Goal: Task Accomplishment & Management: Use online tool/utility

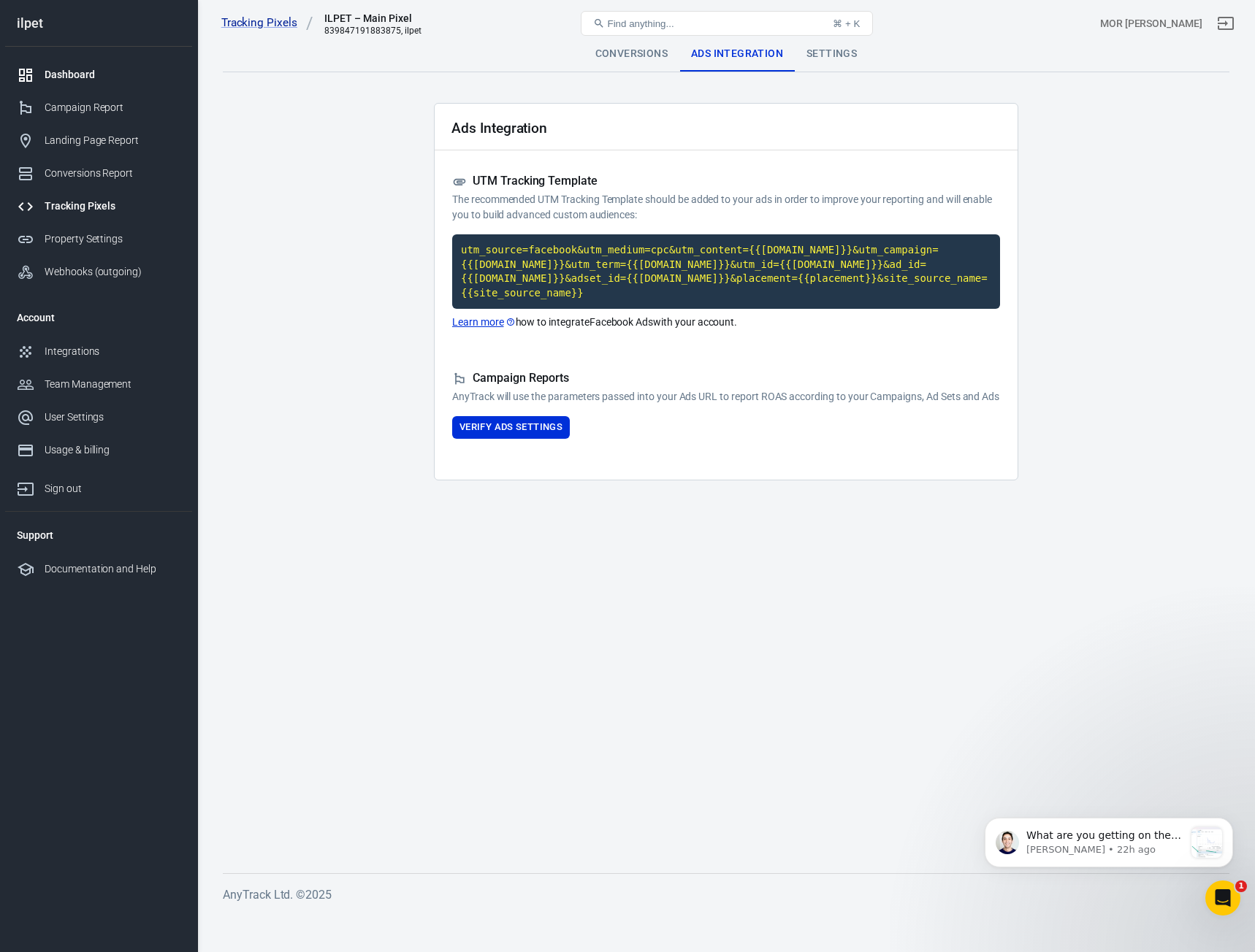
click at [106, 76] on div "Dashboard" at bounding box center [112, 75] width 136 height 15
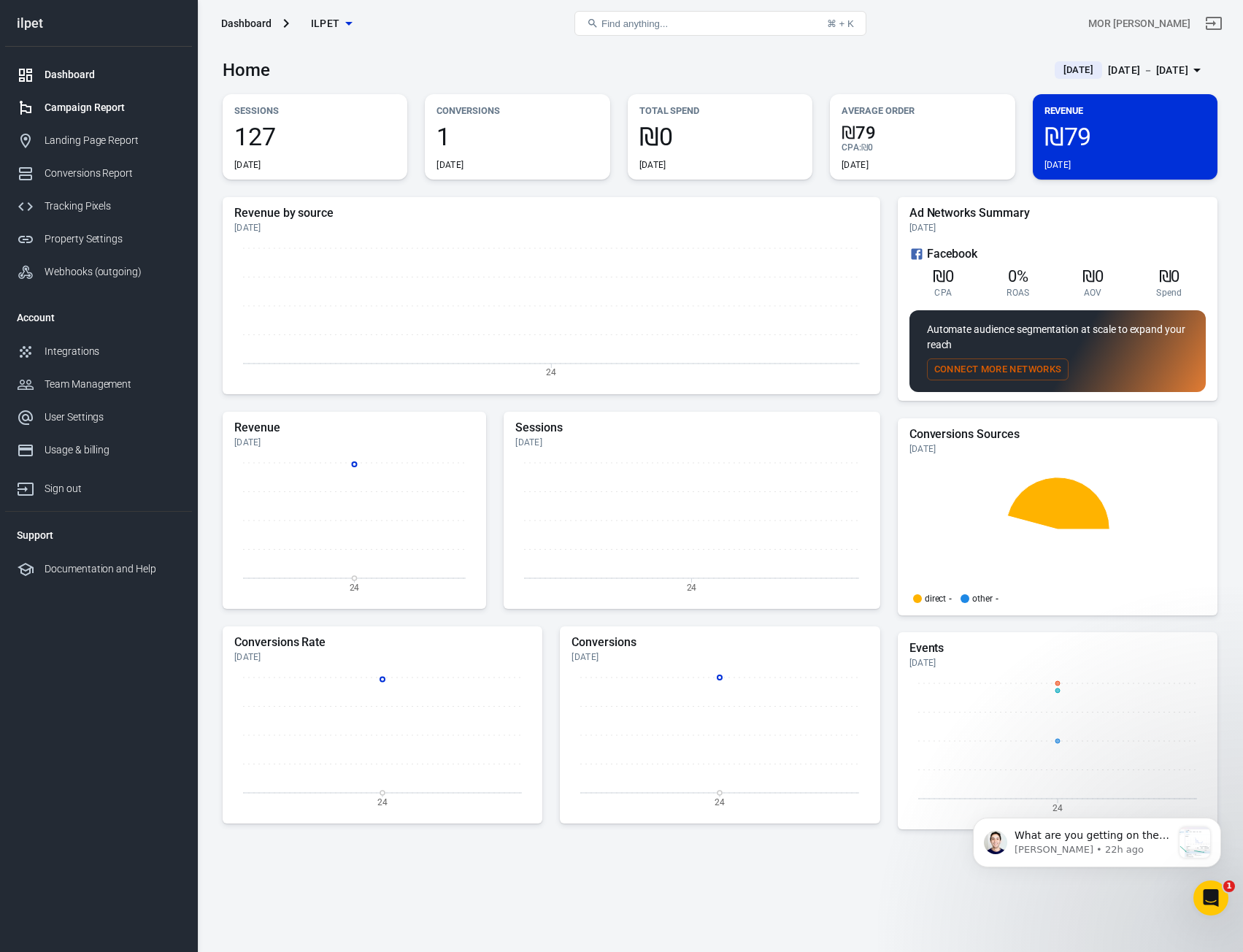
click at [98, 117] on link "Campaign Report" at bounding box center [99, 107] width 187 height 33
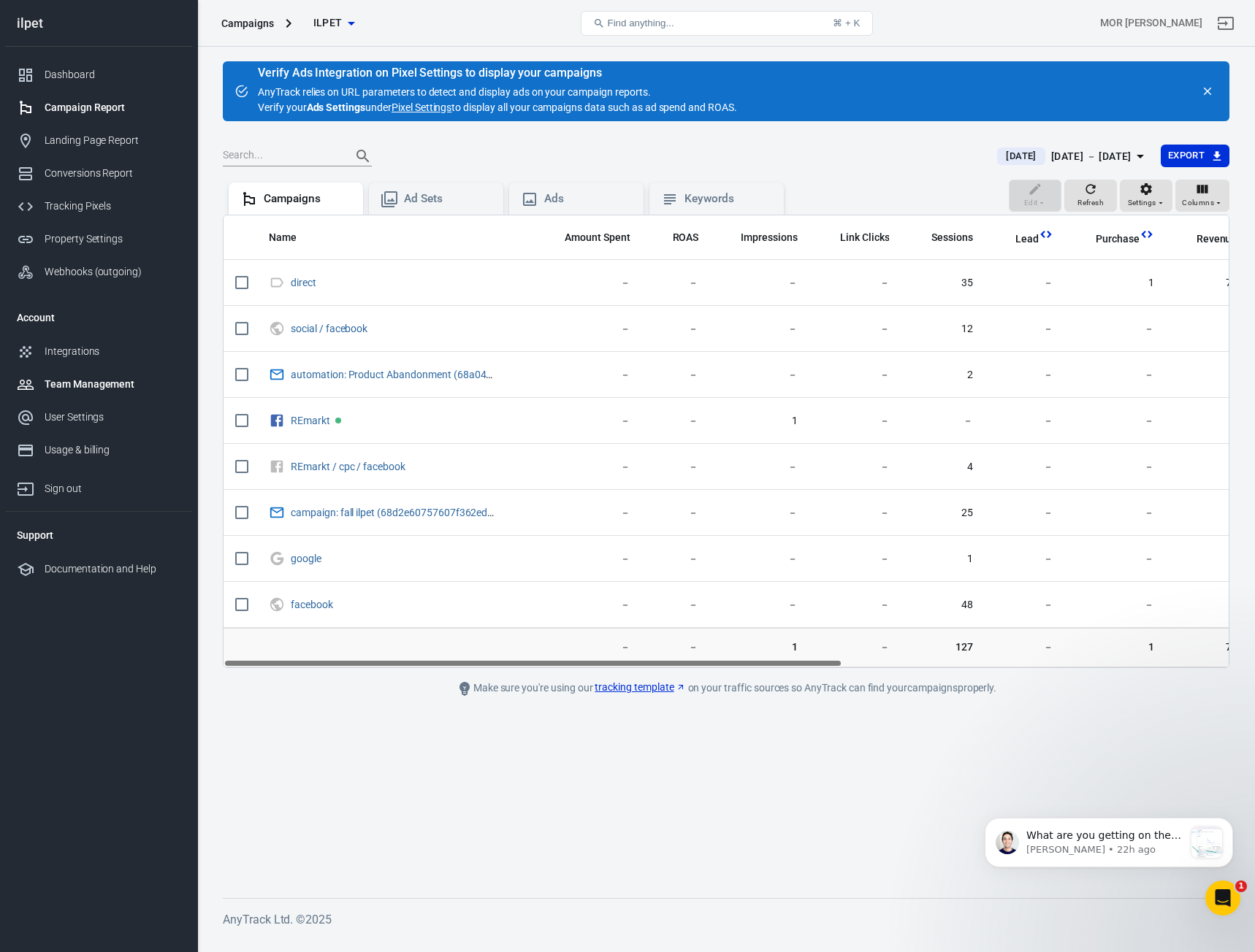
click at [103, 380] on div "Team Management" at bounding box center [112, 384] width 136 height 15
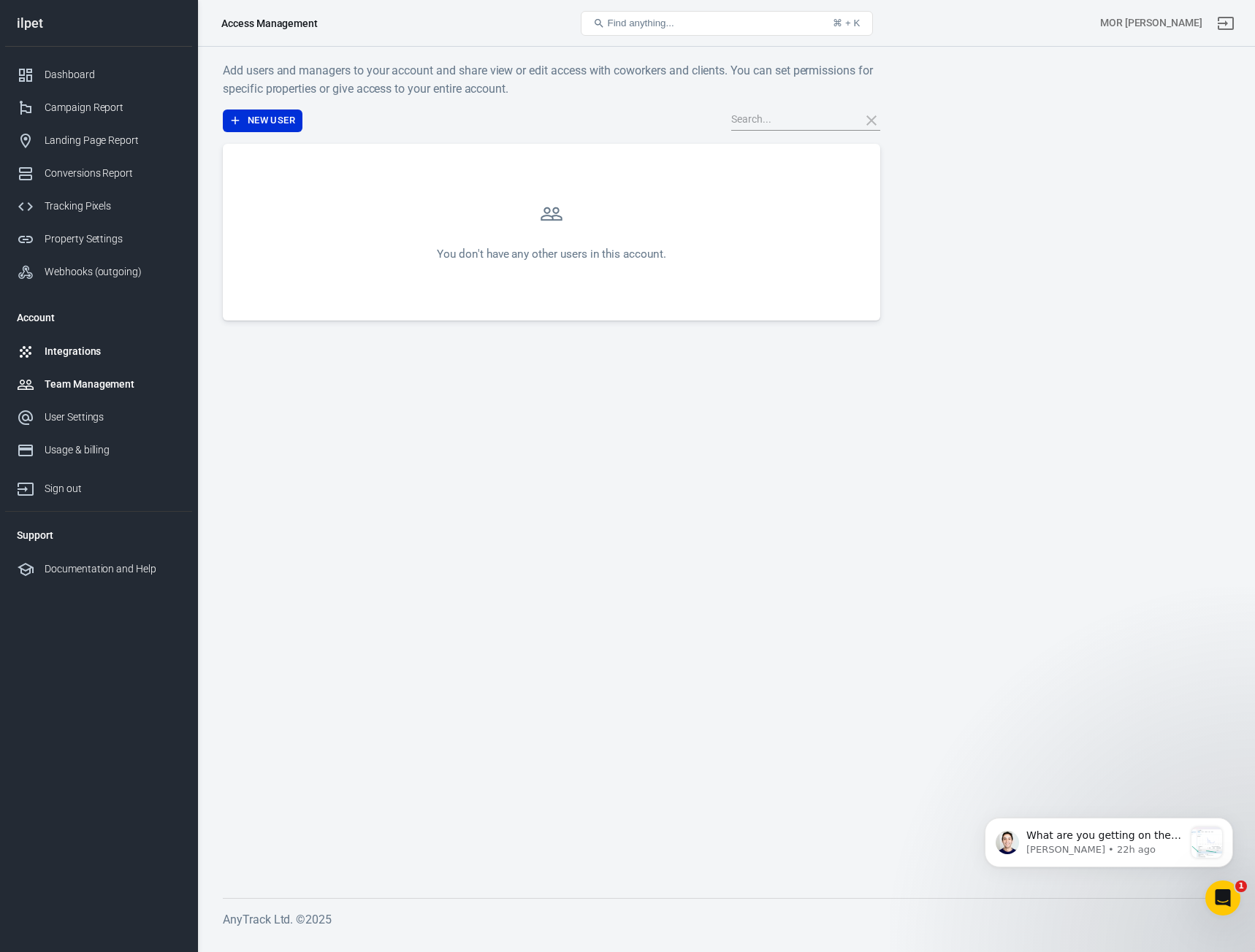
click at [88, 355] on div "Integrations" at bounding box center [112, 351] width 136 height 15
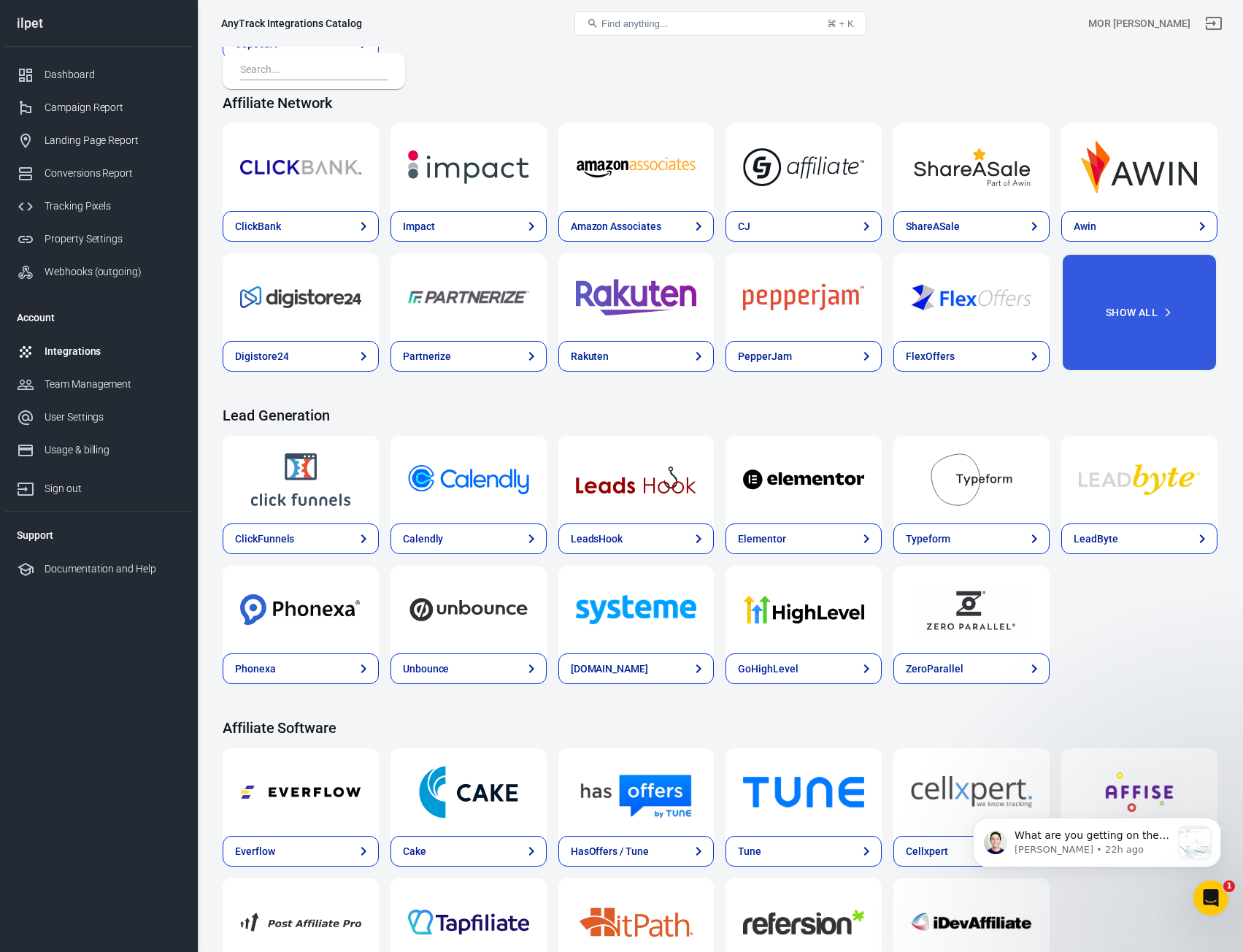
scroll to position [438, 0]
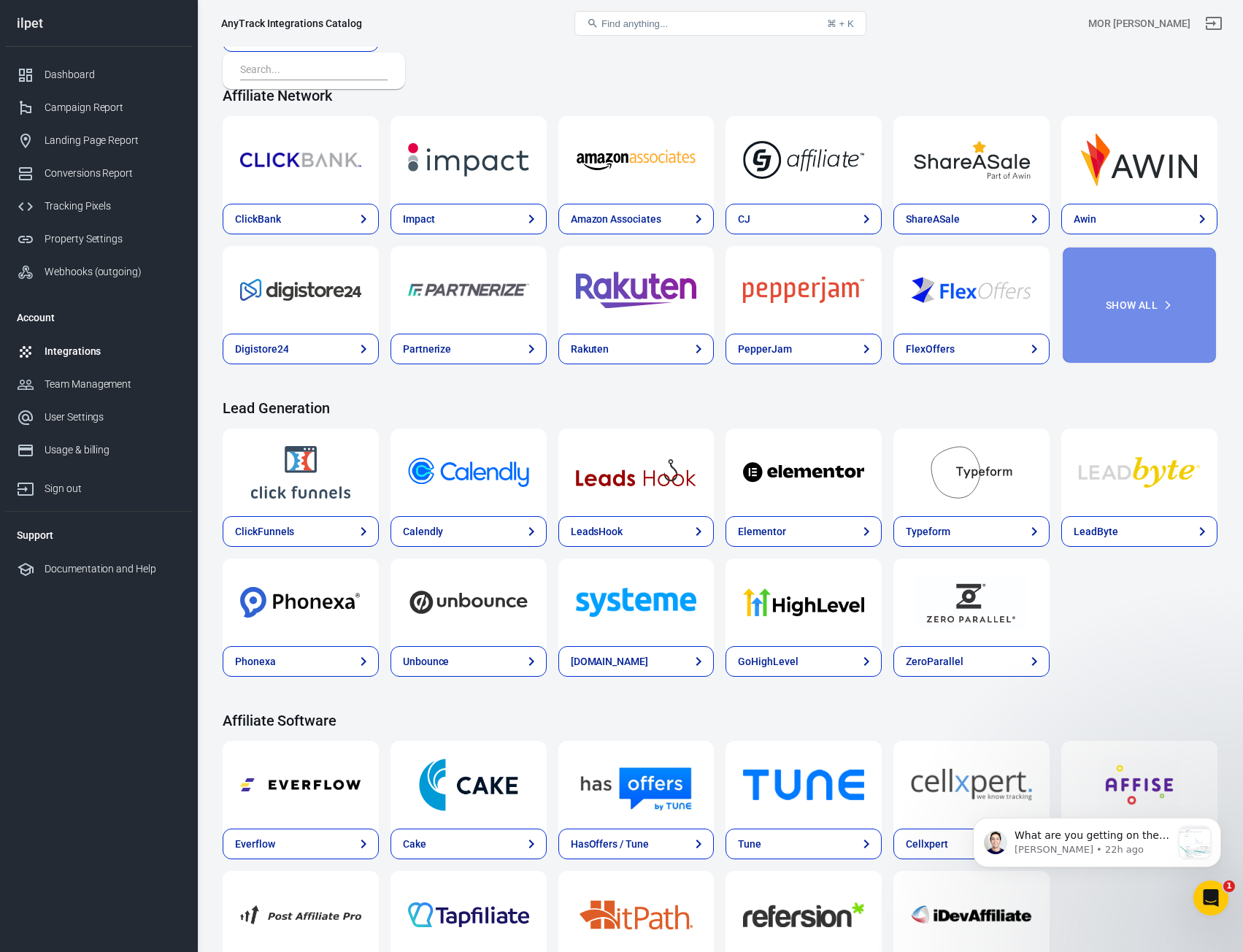
drag, startPoint x: 1104, startPoint y: 298, endPoint x: 1061, endPoint y: 325, distance: 50.8
click at [1062, 324] on button "Show All" at bounding box center [1140, 305] width 156 height 118
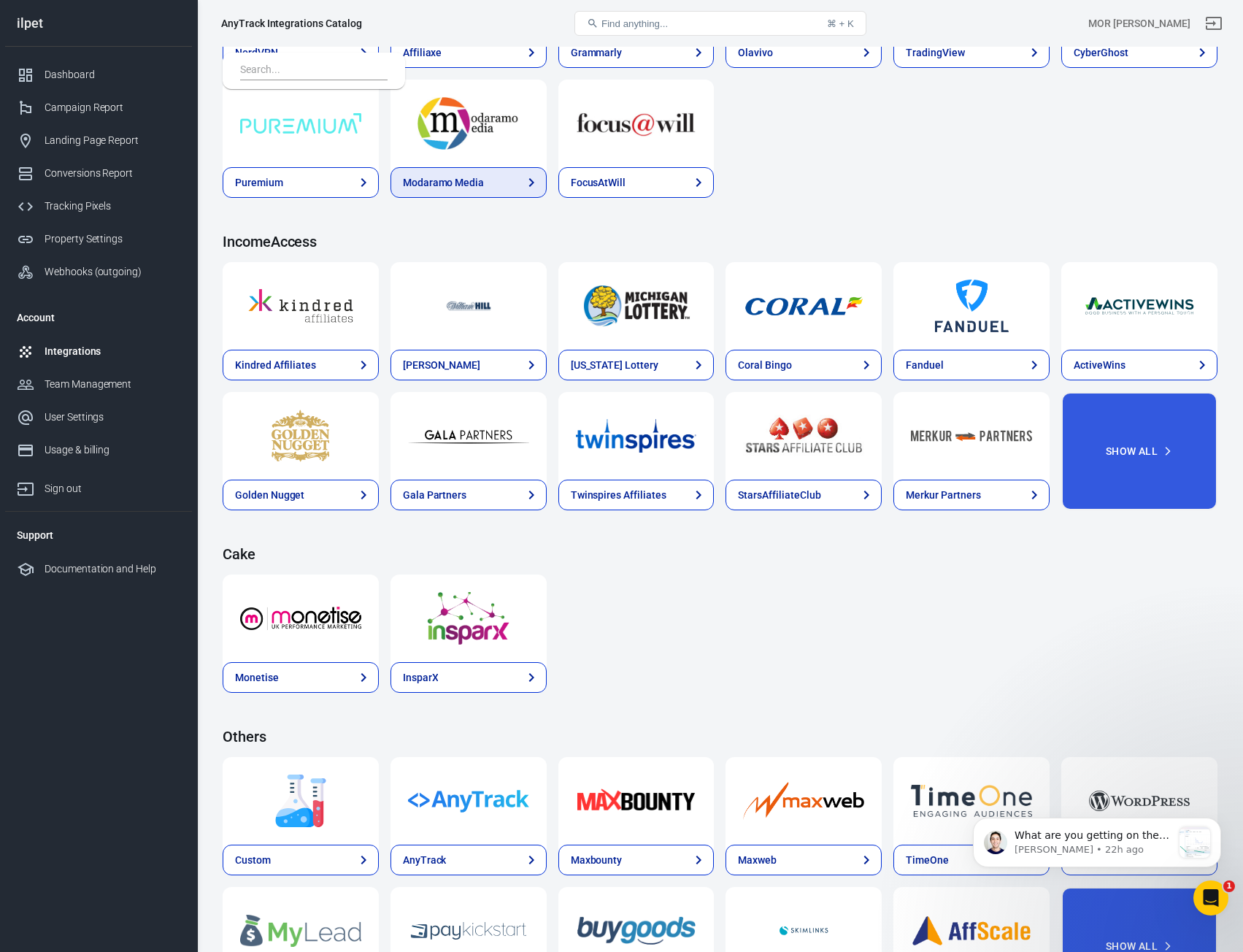
scroll to position [2118, 0]
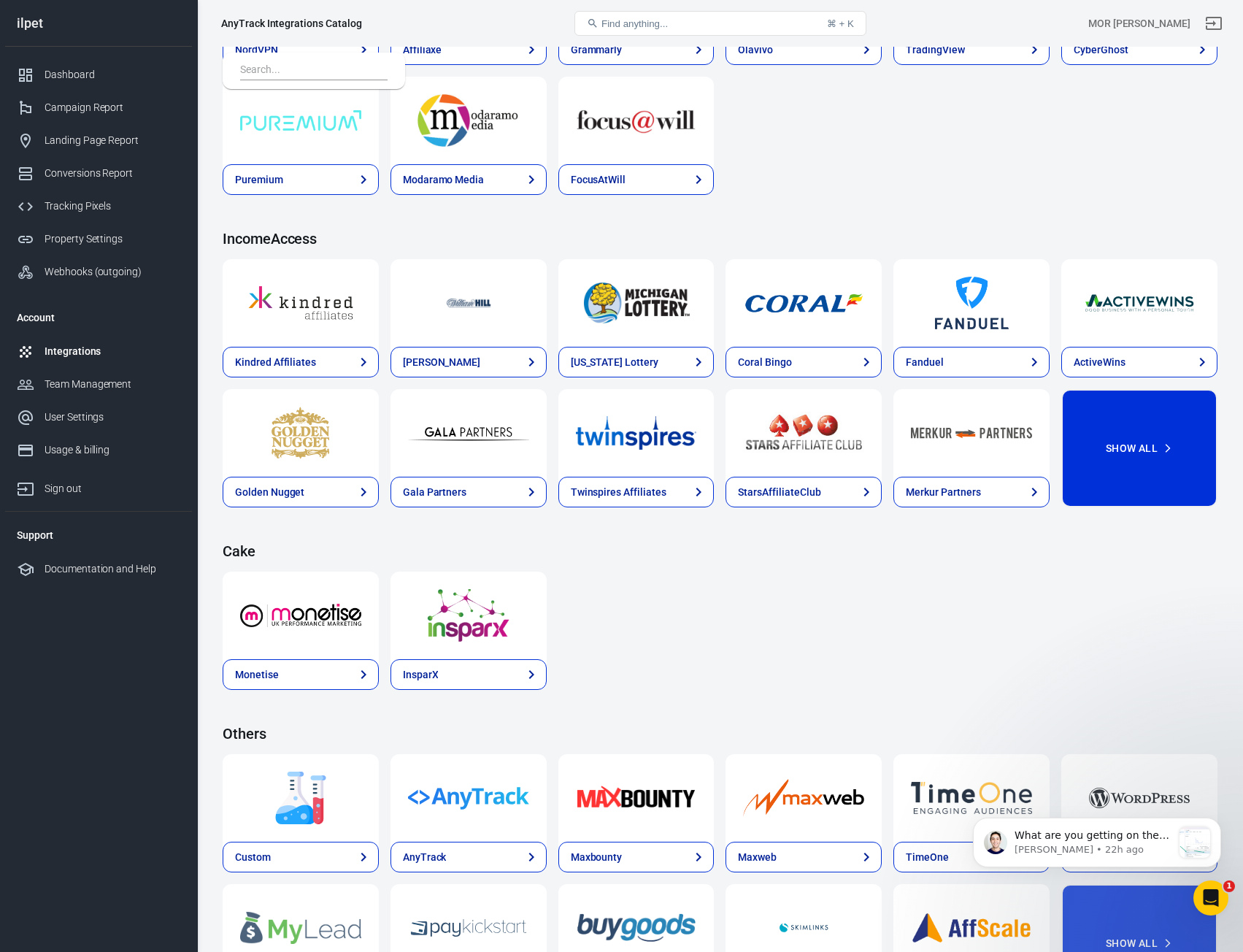
click at [1174, 496] on button "Show All" at bounding box center [1140, 448] width 156 height 118
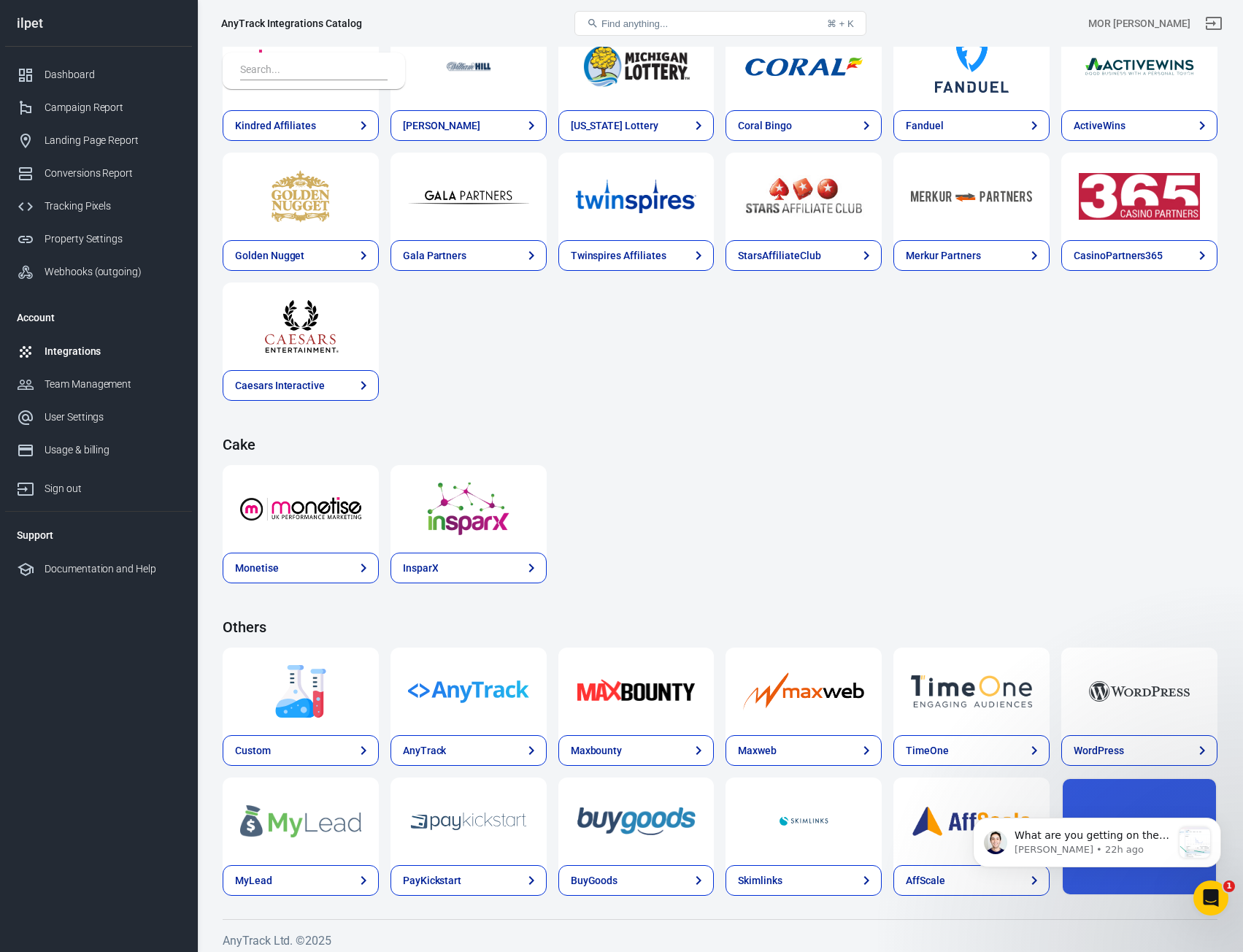
scroll to position [2361, 0]
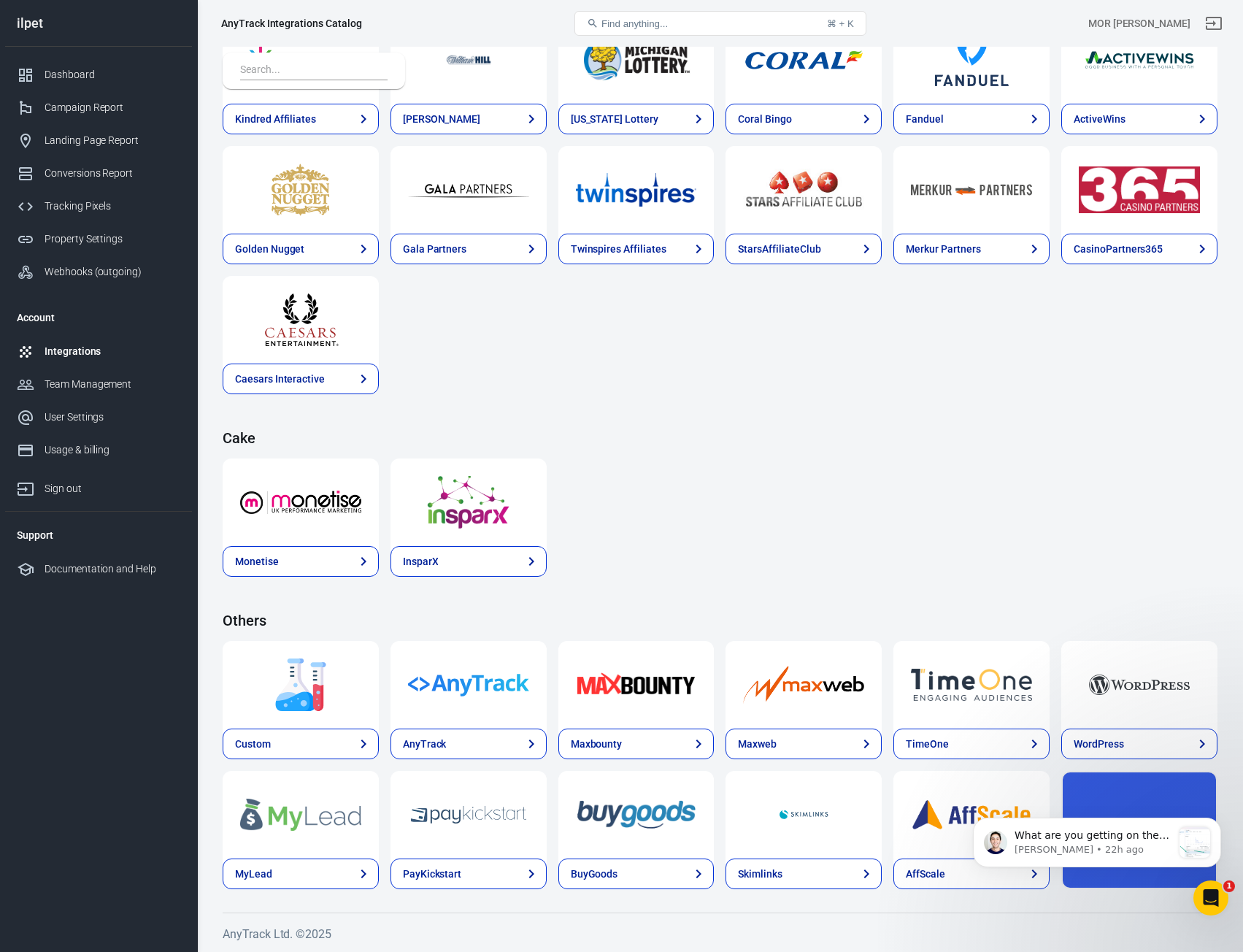
click at [499, 712] on div at bounding box center [469, 685] width 156 height 88
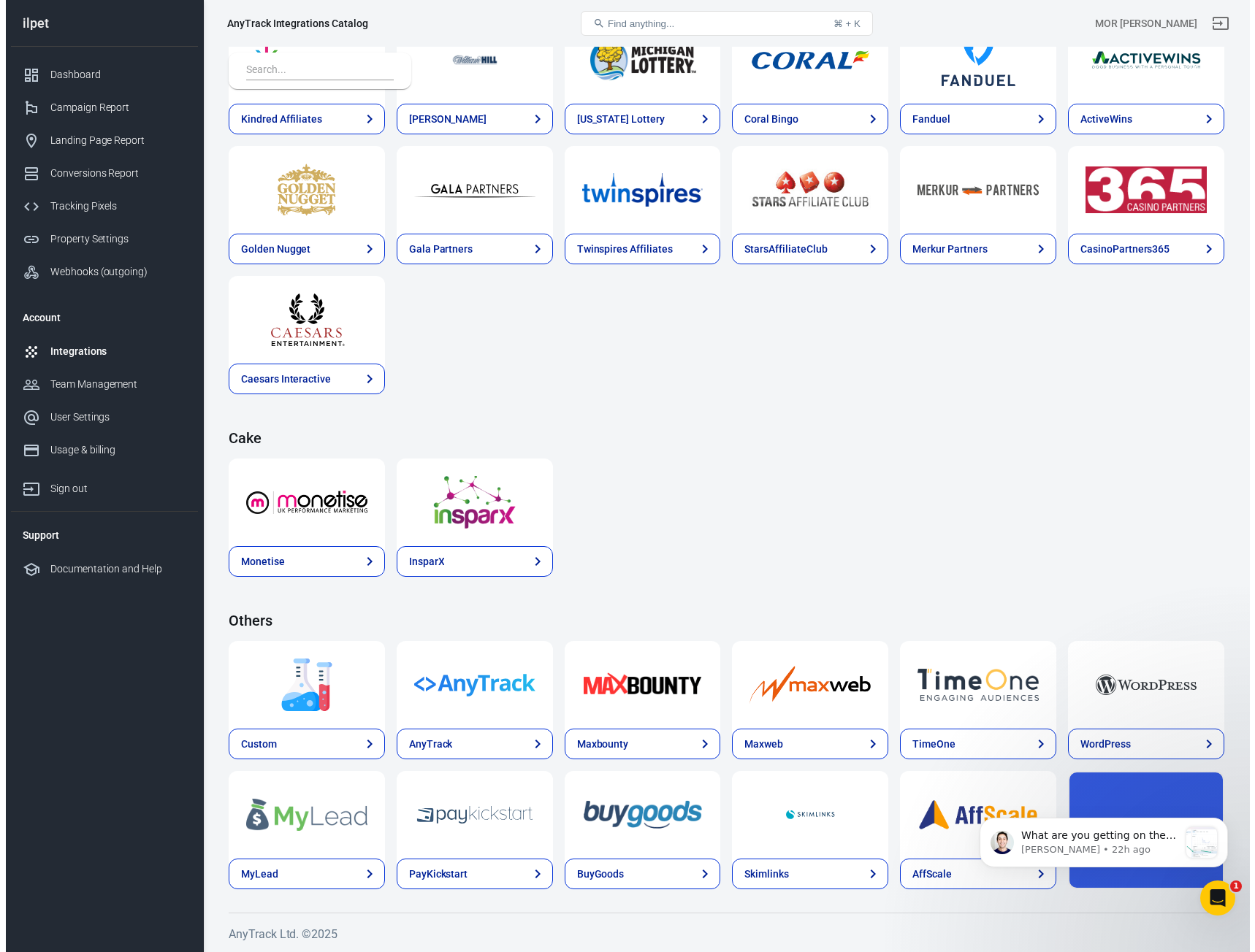
scroll to position [1841, 0]
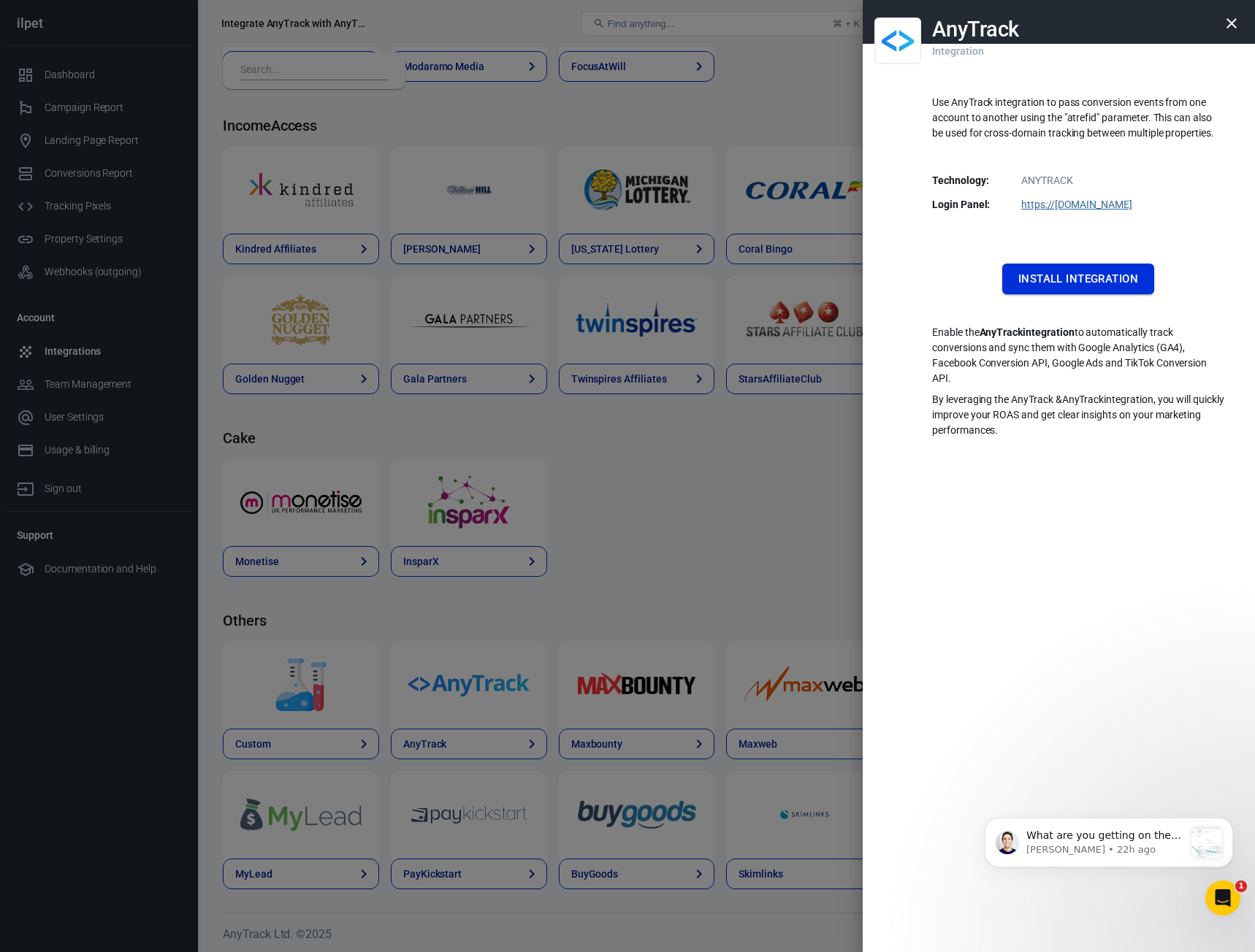
click at [1117, 280] on button "Install Integration" at bounding box center [1077, 279] width 152 height 31
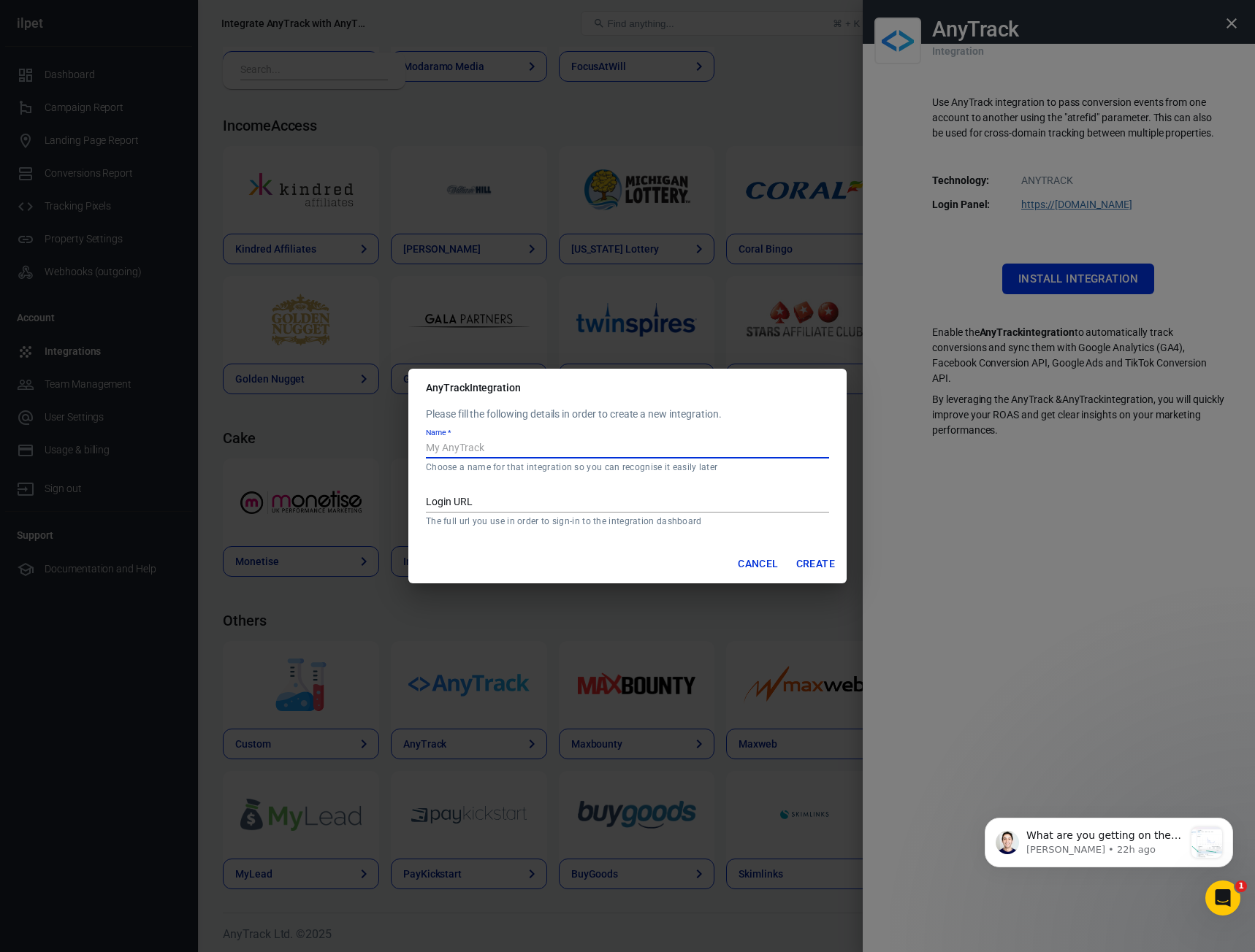
click at [557, 450] on input "Name   *" at bounding box center [627, 448] width 403 height 19
click at [530, 507] on input "Login URL" at bounding box center [627, 503] width 403 height 19
click at [531, 456] on input "Name   *" at bounding box center [627, 448] width 403 height 19
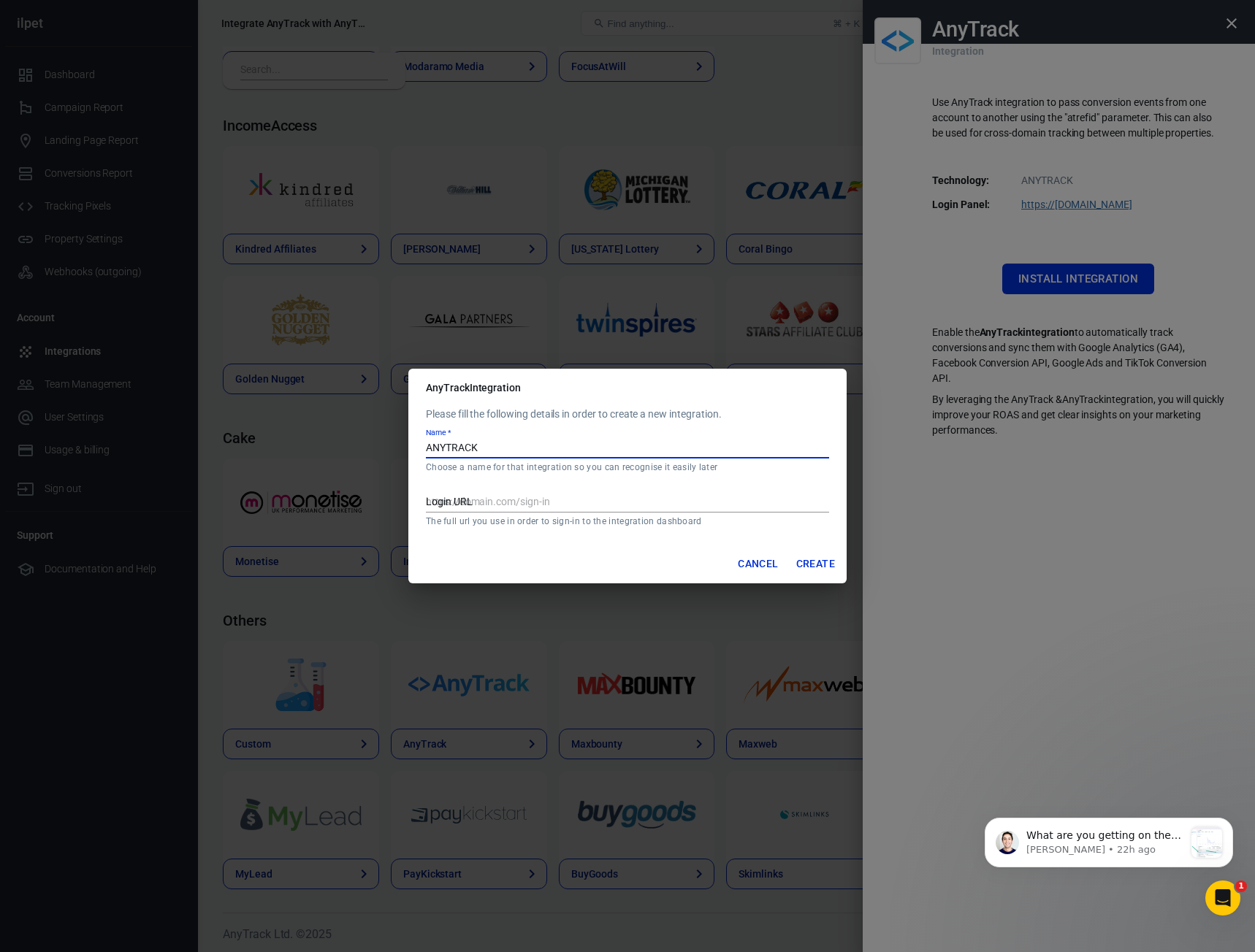
type input "ANYTRACK"
click at [541, 496] on input "Login URL" at bounding box center [627, 503] width 403 height 19
click at [540, 503] on input "Login URL" at bounding box center [627, 503] width 403 height 19
paste input "https://dashboard.anytrack.io/"
type input "https://dashboard.anytrack.io/"
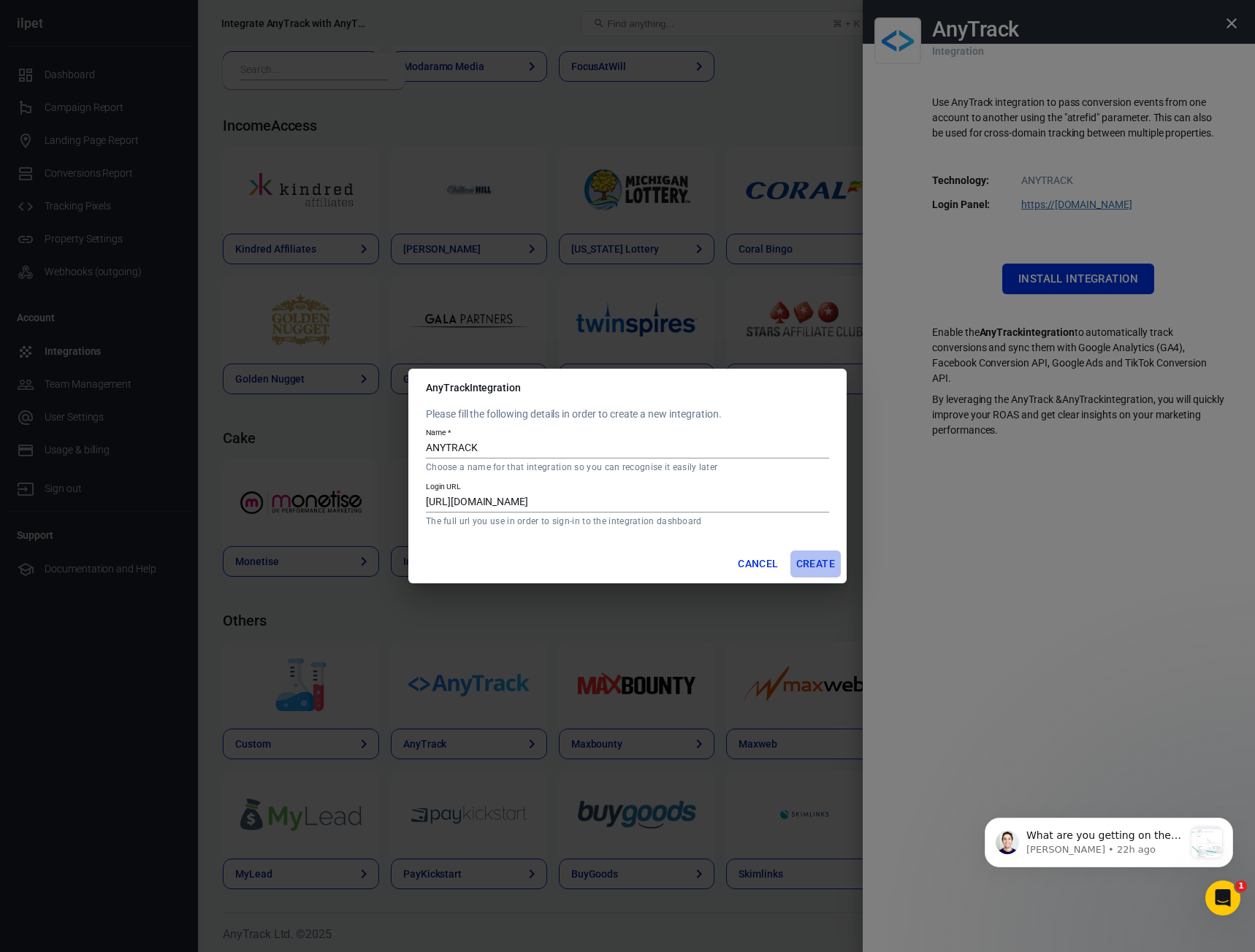
click at [812, 565] on button "Create" at bounding box center [815, 564] width 51 height 27
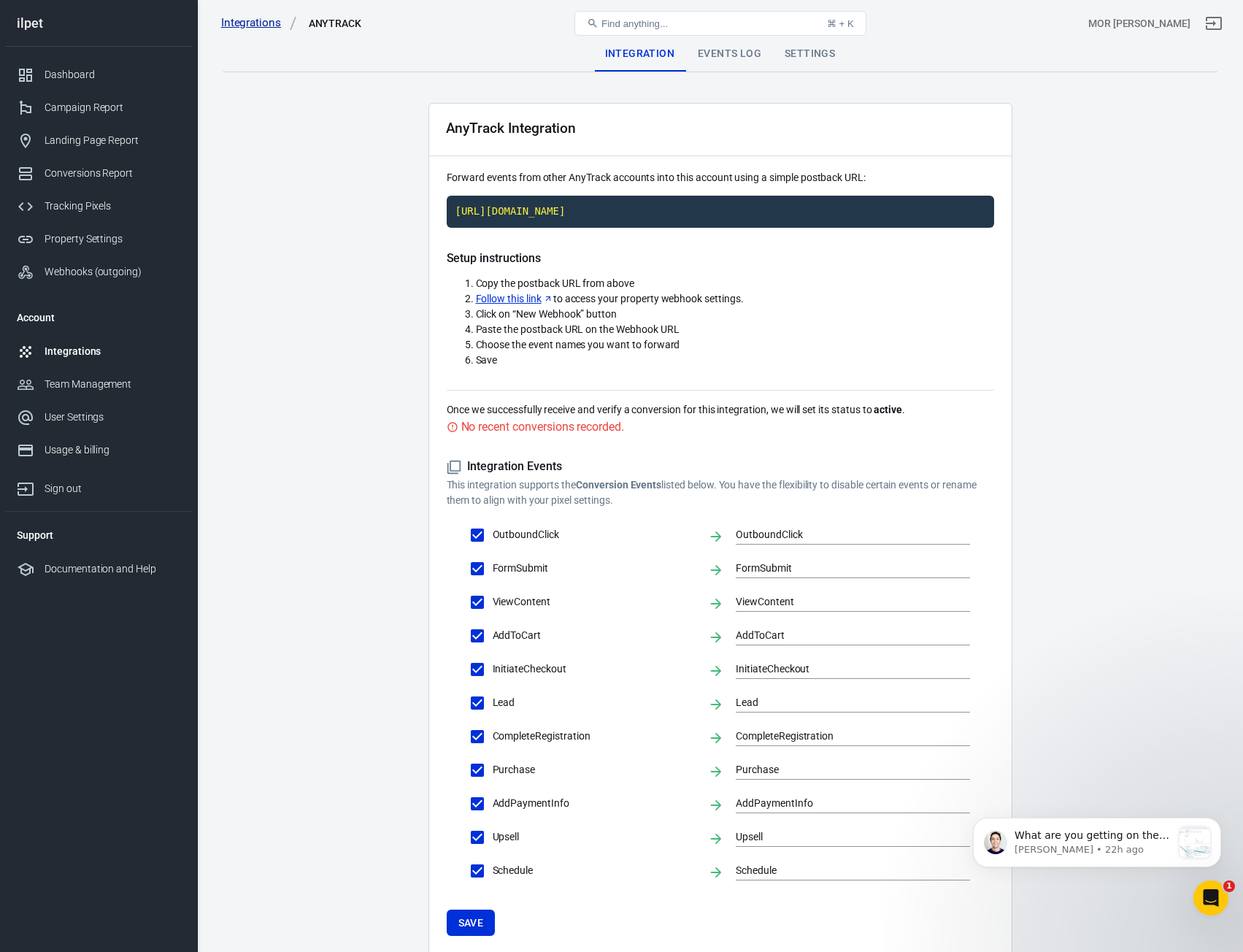
click at [255, 15] on link "Integrations" at bounding box center [259, 22] width 76 height 15
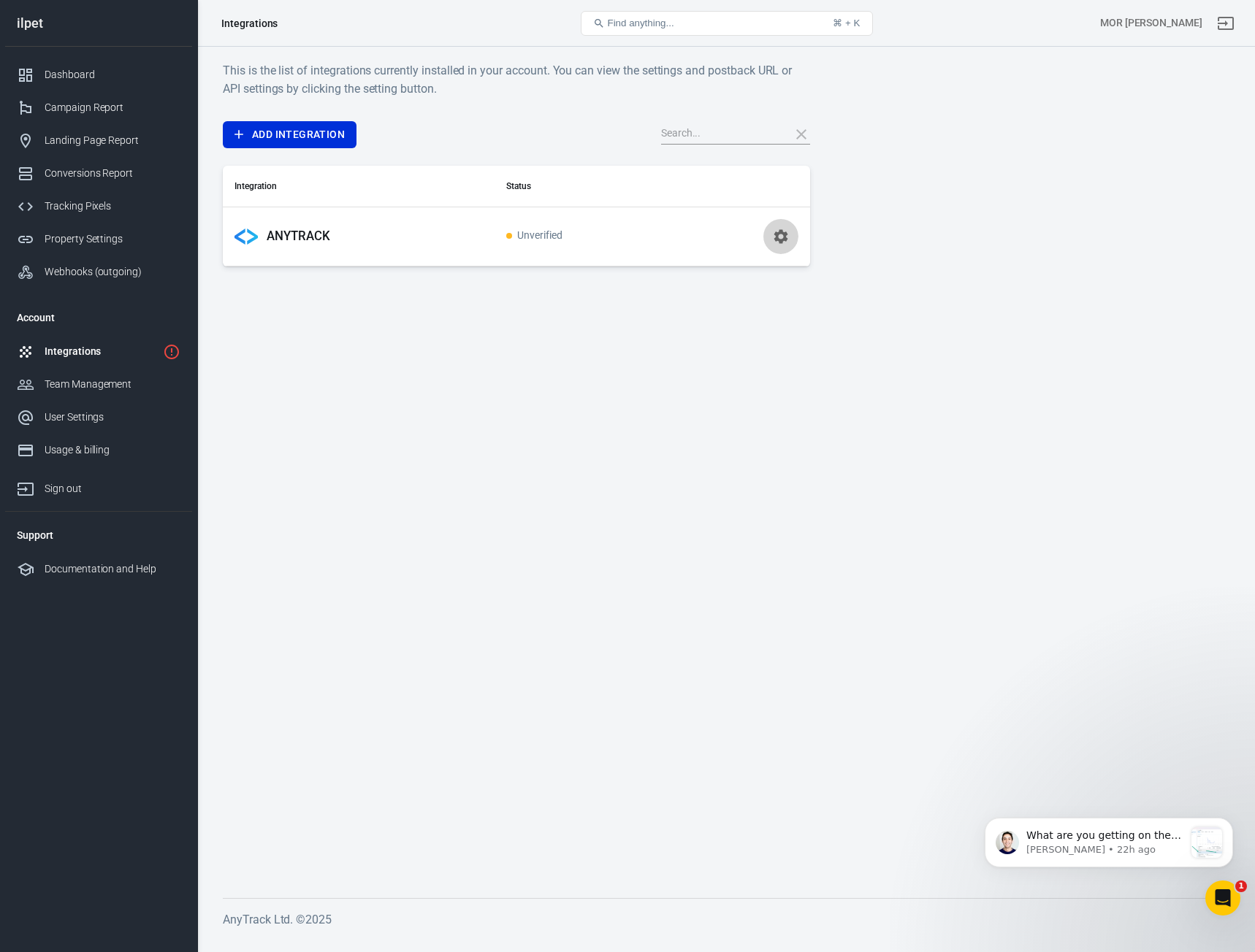
click at [787, 235] on icon "button" at bounding box center [781, 237] width 18 height 18
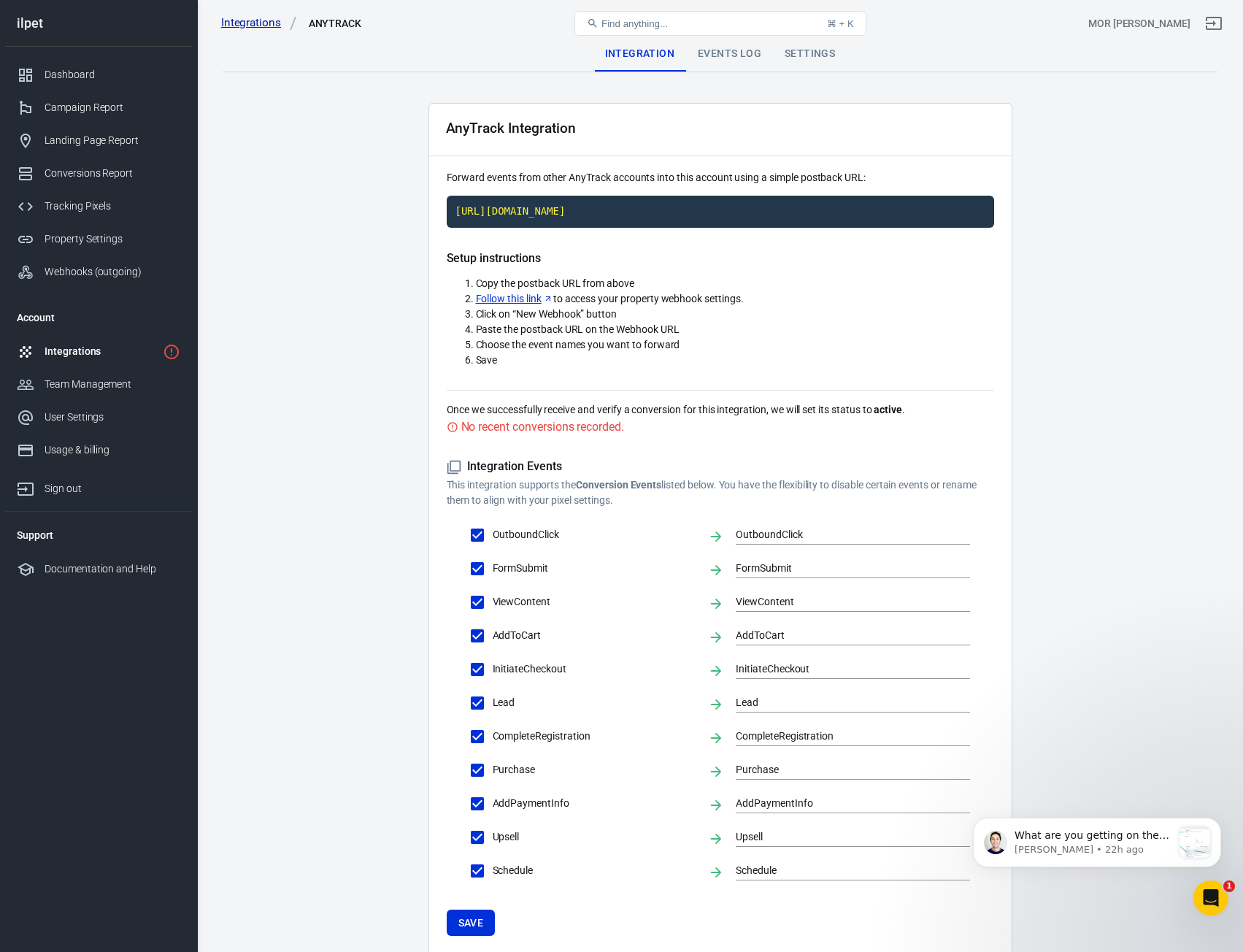
click at [287, 27] on link "Integrations" at bounding box center [259, 22] width 76 height 15
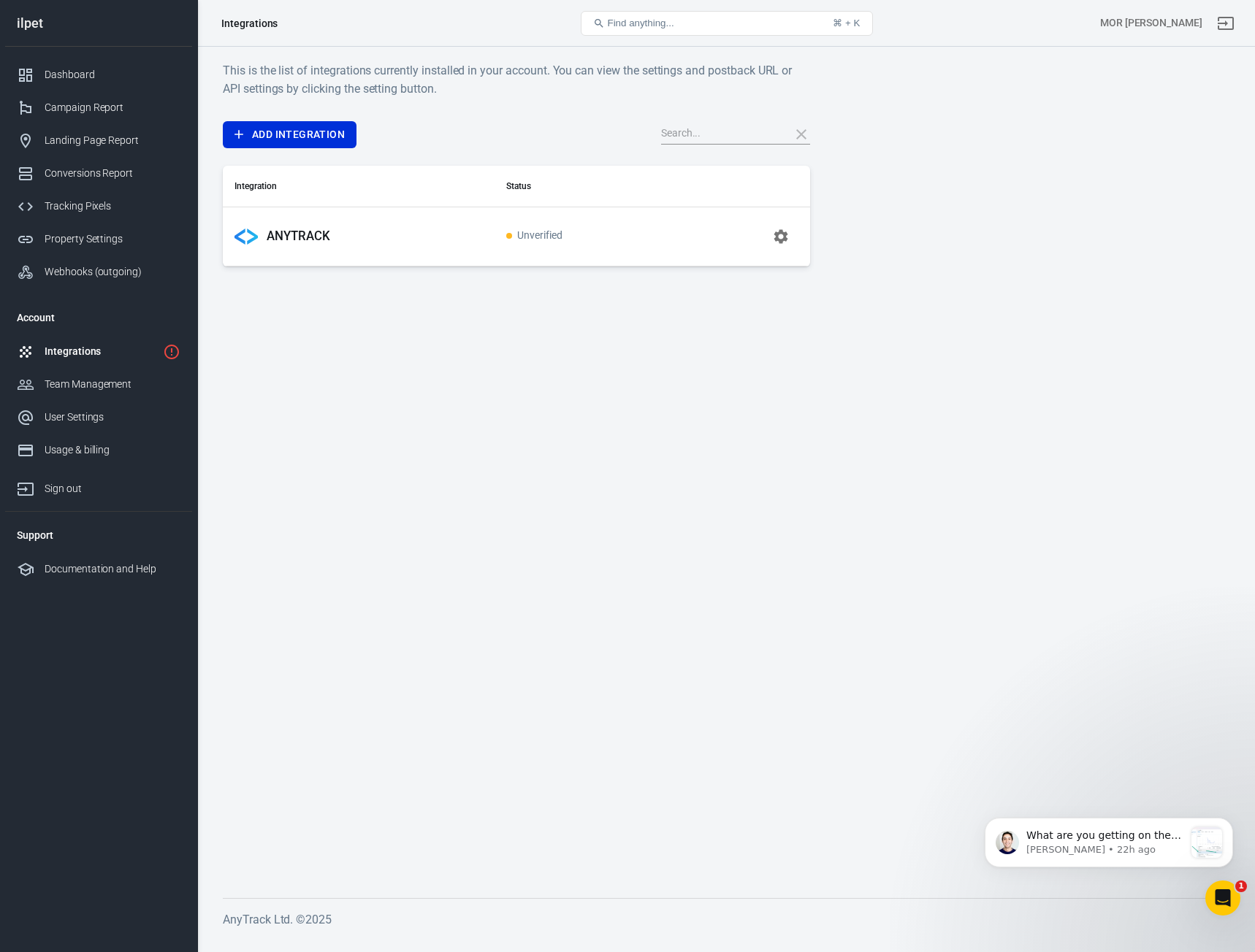
click at [316, 23] on div "Integrations" at bounding box center [384, 23] width 337 height 35
click at [277, 236] on p "ANYTRACK" at bounding box center [298, 235] width 64 height 15
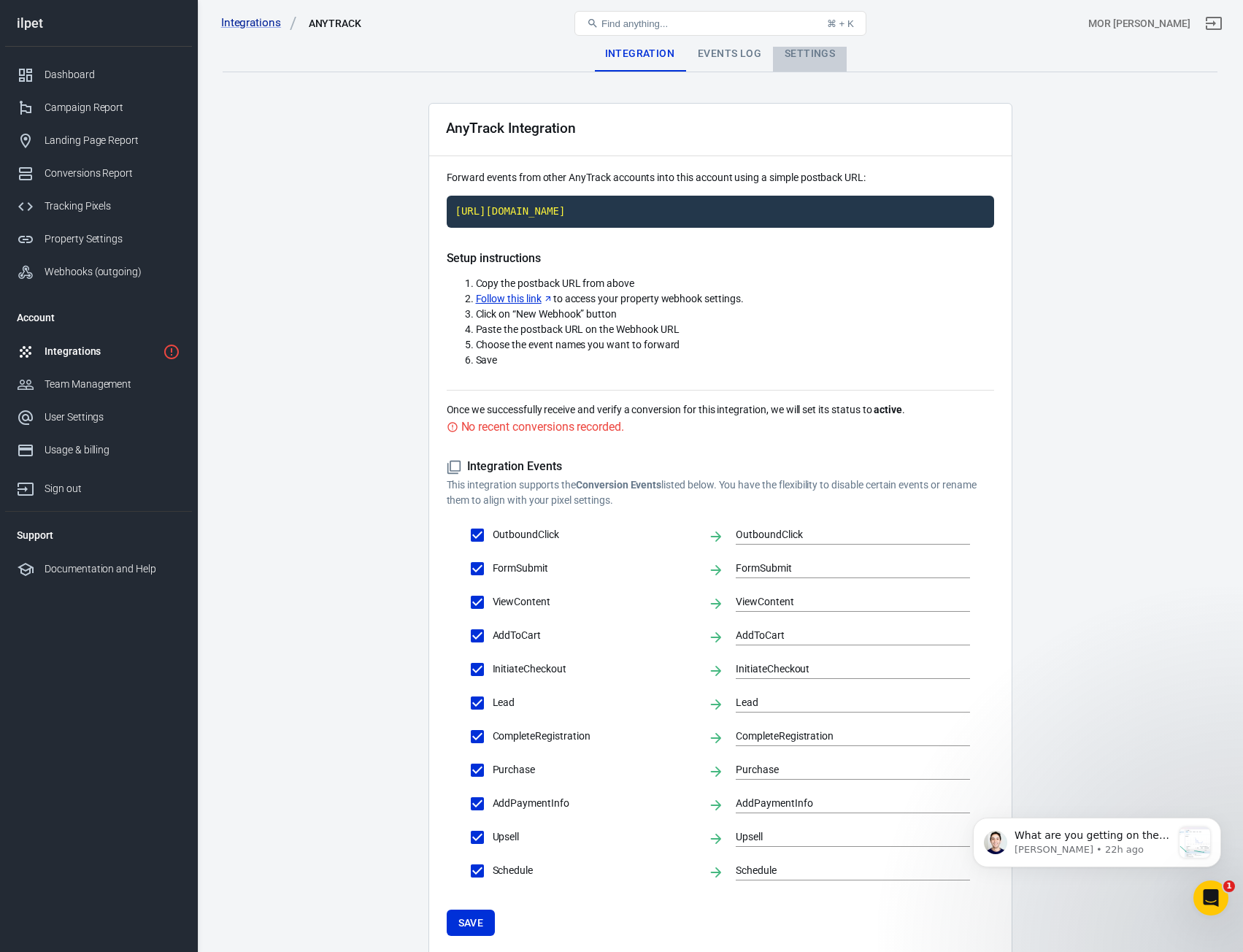
click at [809, 52] on div "Settings" at bounding box center [810, 53] width 74 height 35
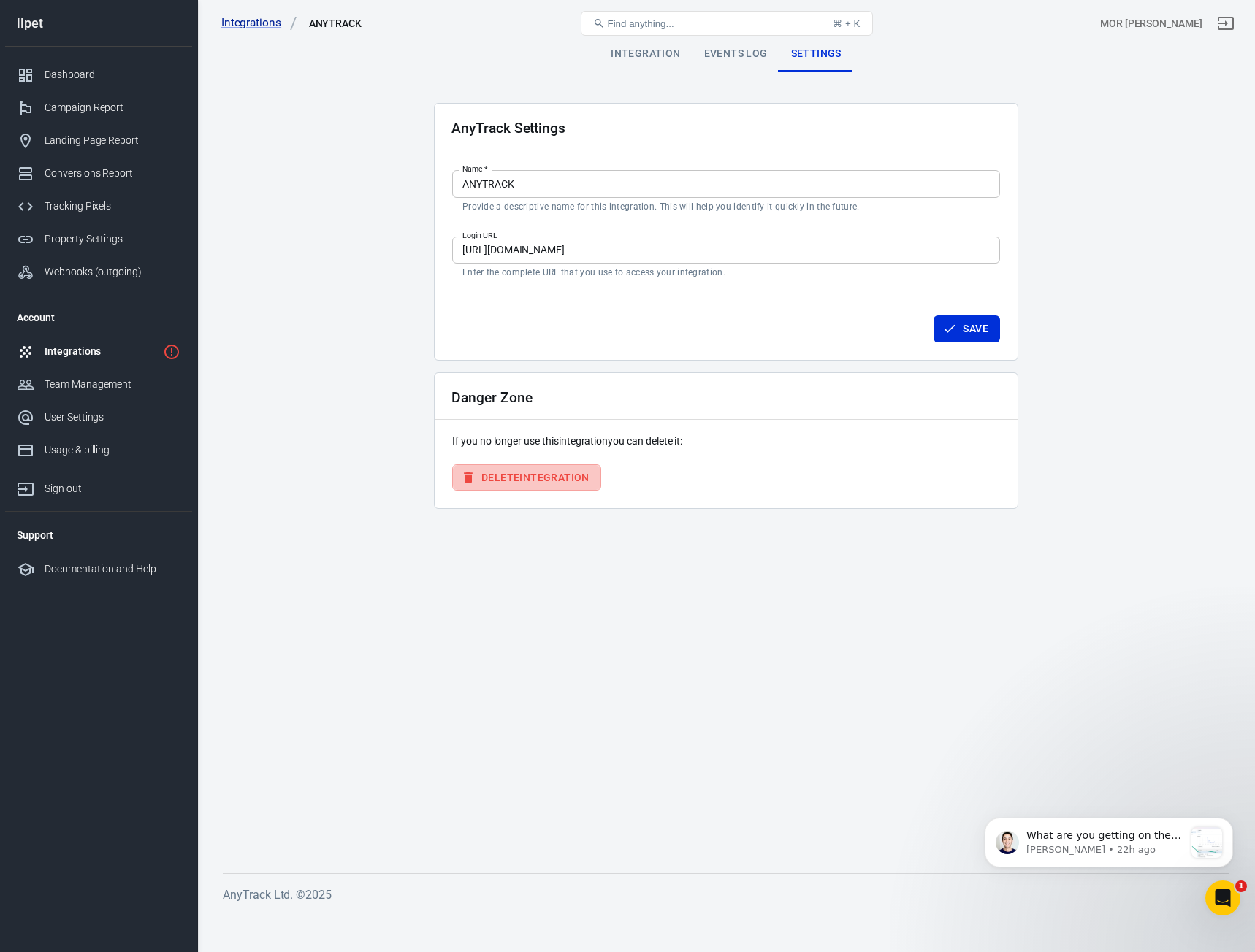
click at [515, 479] on button "Delete Integration" at bounding box center [527, 478] width 149 height 27
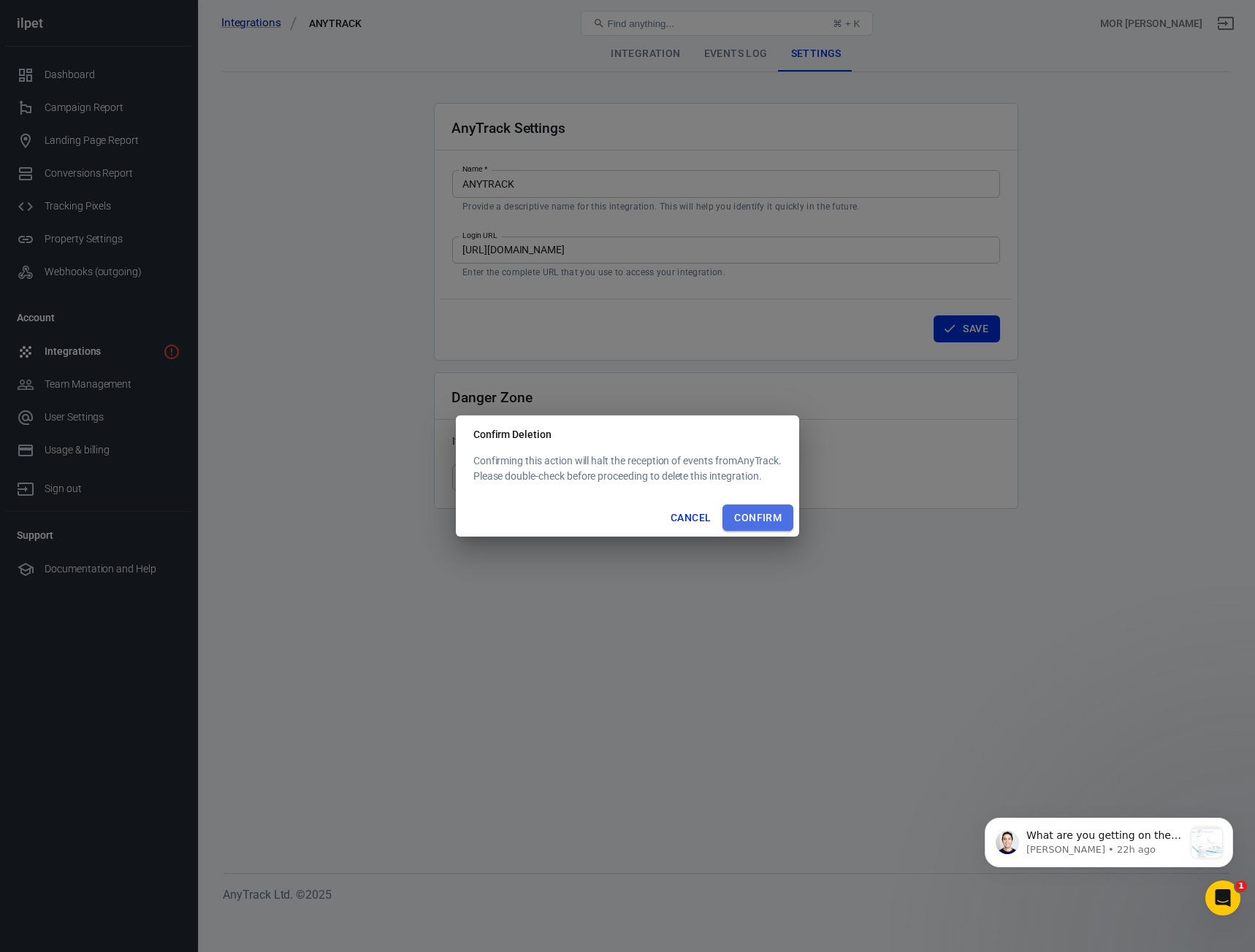
click at [771, 521] on button "Confirm" at bounding box center [758, 518] width 71 height 27
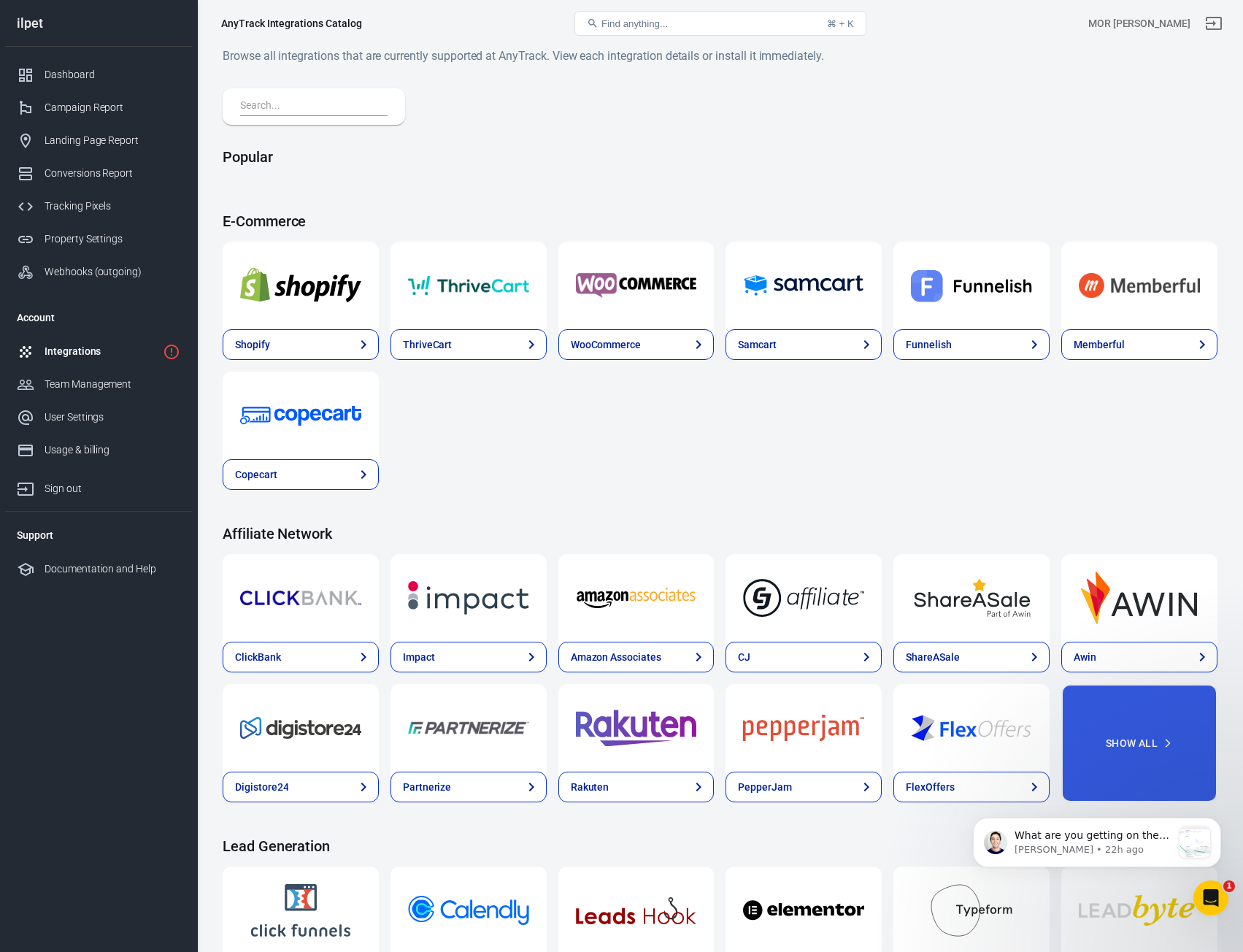
click at [273, 22] on div "AnyTrack Integrations Catalog" at bounding box center [291, 23] width 141 height 14
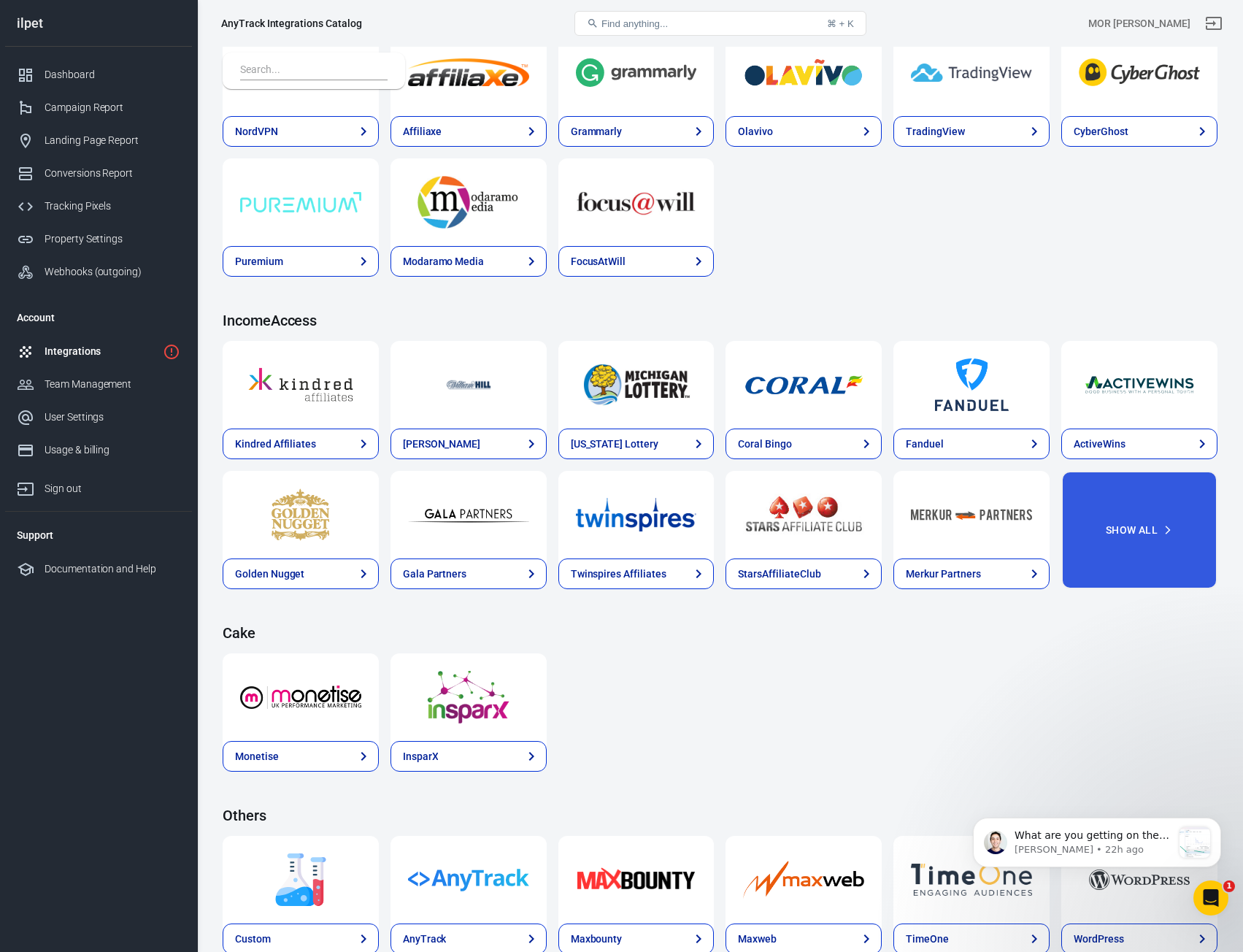
scroll to position [1841, 0]
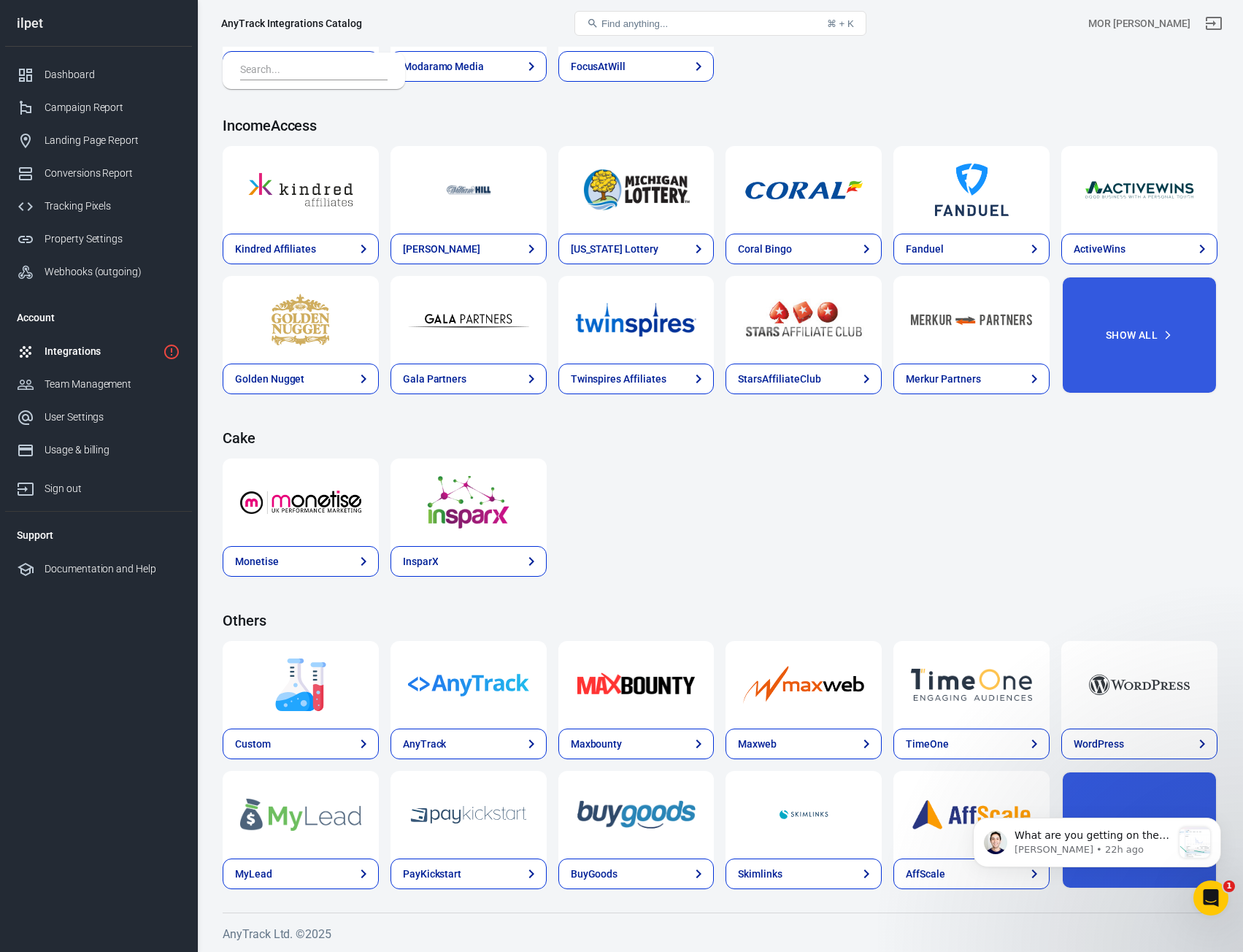
click at [691, 16] on button "Find anything... ⌘ + K" at bounding box center [720, 23] width 292 height 25
click at [698, 31] on button "Find anything... ⌘ + K" at bounding box center [720, 23] width 292 height 25
click at [699, 28] on button "Find anything... ⌘ + K" at bounding box center [720, 23] width 292 height 25
click at [699, 20] on button "Find anything... ⌘ + K" at bounding box center [720, 23] width 292 height 25
click at [768, 27] on button "Find anything... ⌘ + K" at bounding box center [720, 23] width 292 height 25
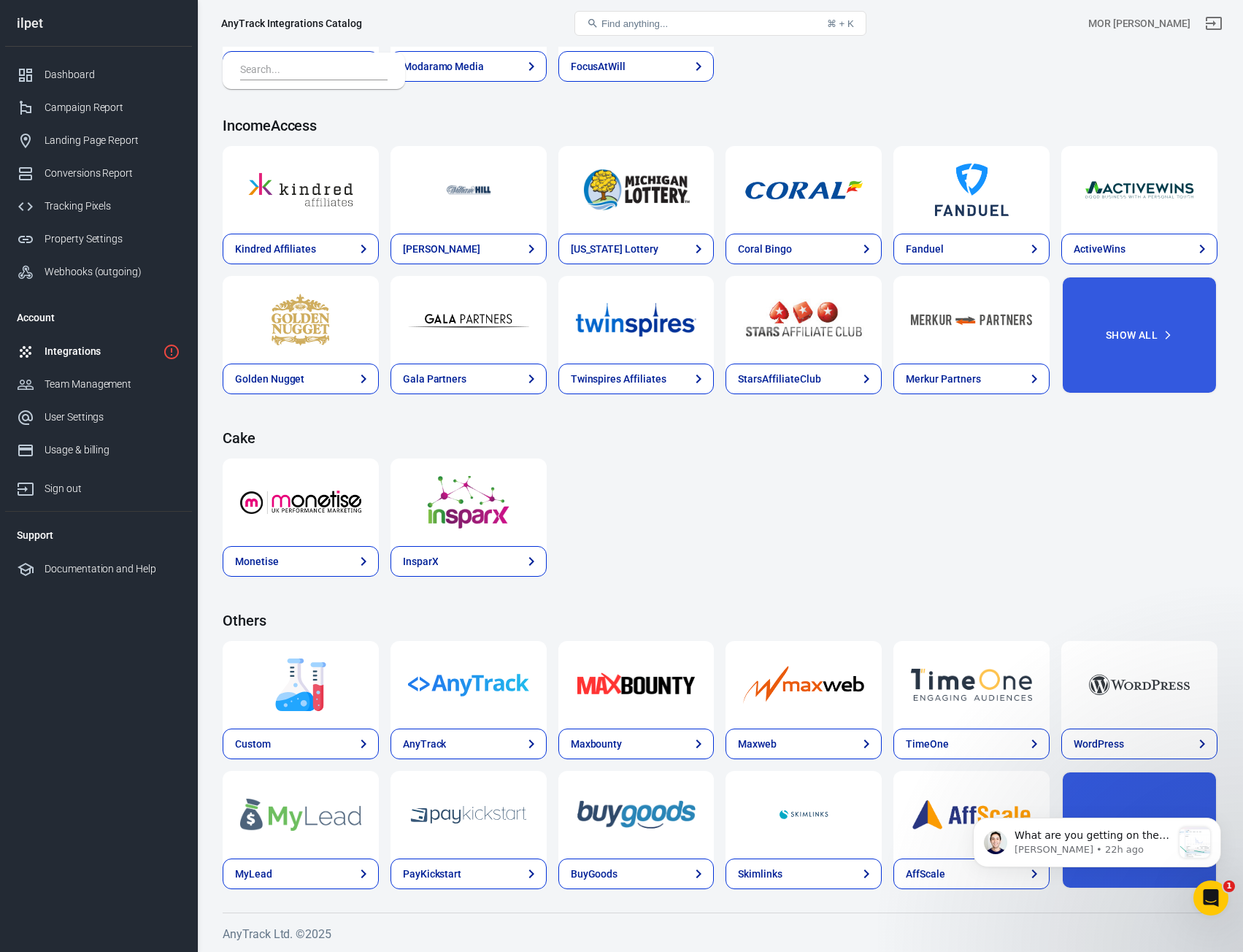
click at [744, 22] on button "Find anything... ⌘ + K" at bounding box center [720, 23] width 292 height 25
drag, startPoint x: 744, startPoint y: 22, endPoint x: 629, endPoint y: 23, distance: 115.0
click at [706, 23] on button "Find anything... ⌘ + K" at bounding box center [720, 23] width 292 height 25
click at [614, 22] on span "Find anything..." at bounding box center [635, 24] width 67 height 11
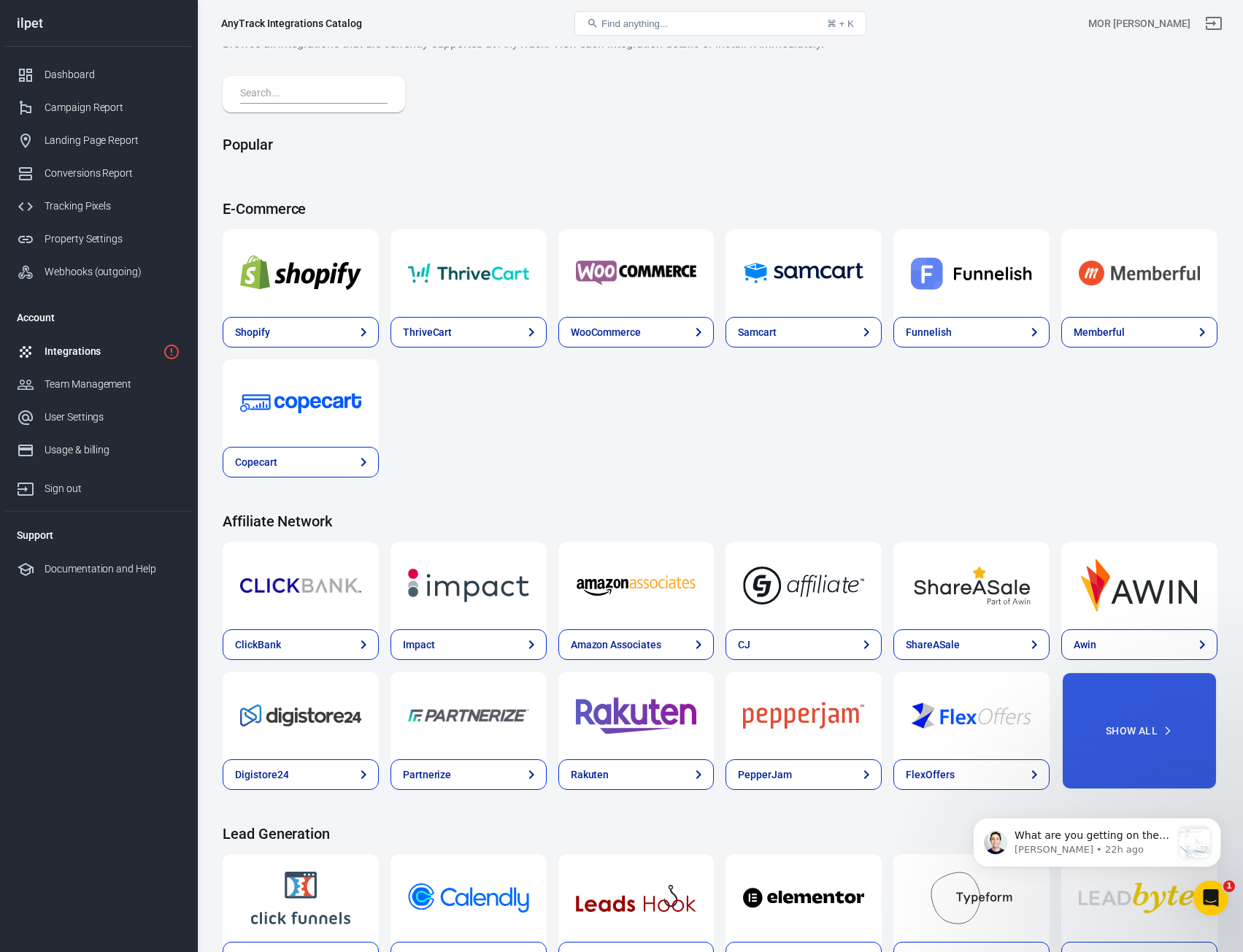
scroll to position [0, 0]
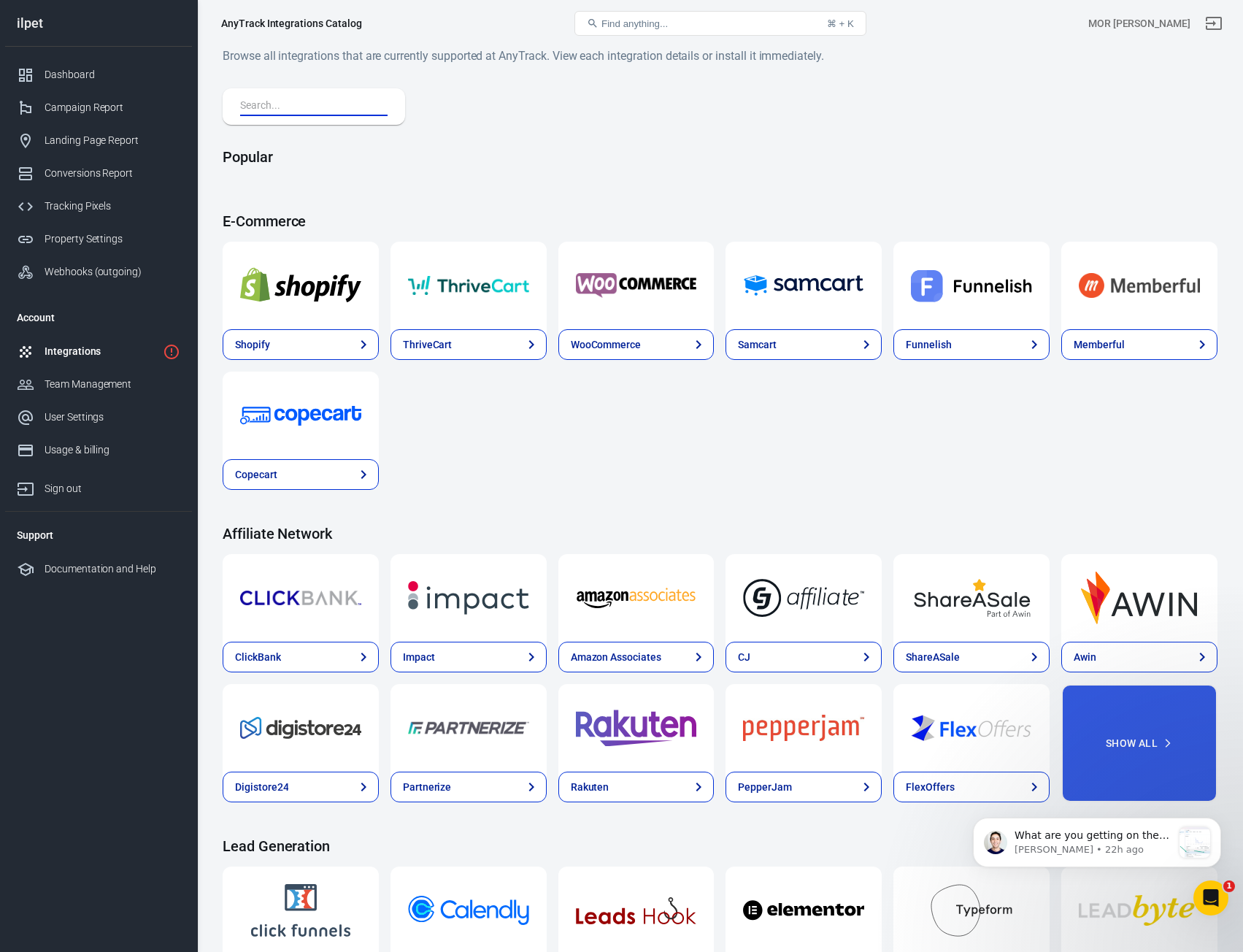
click at [285, 103] on input "text" at bounding box center [312, 106] width 142 height 19
paste input "omnisend"
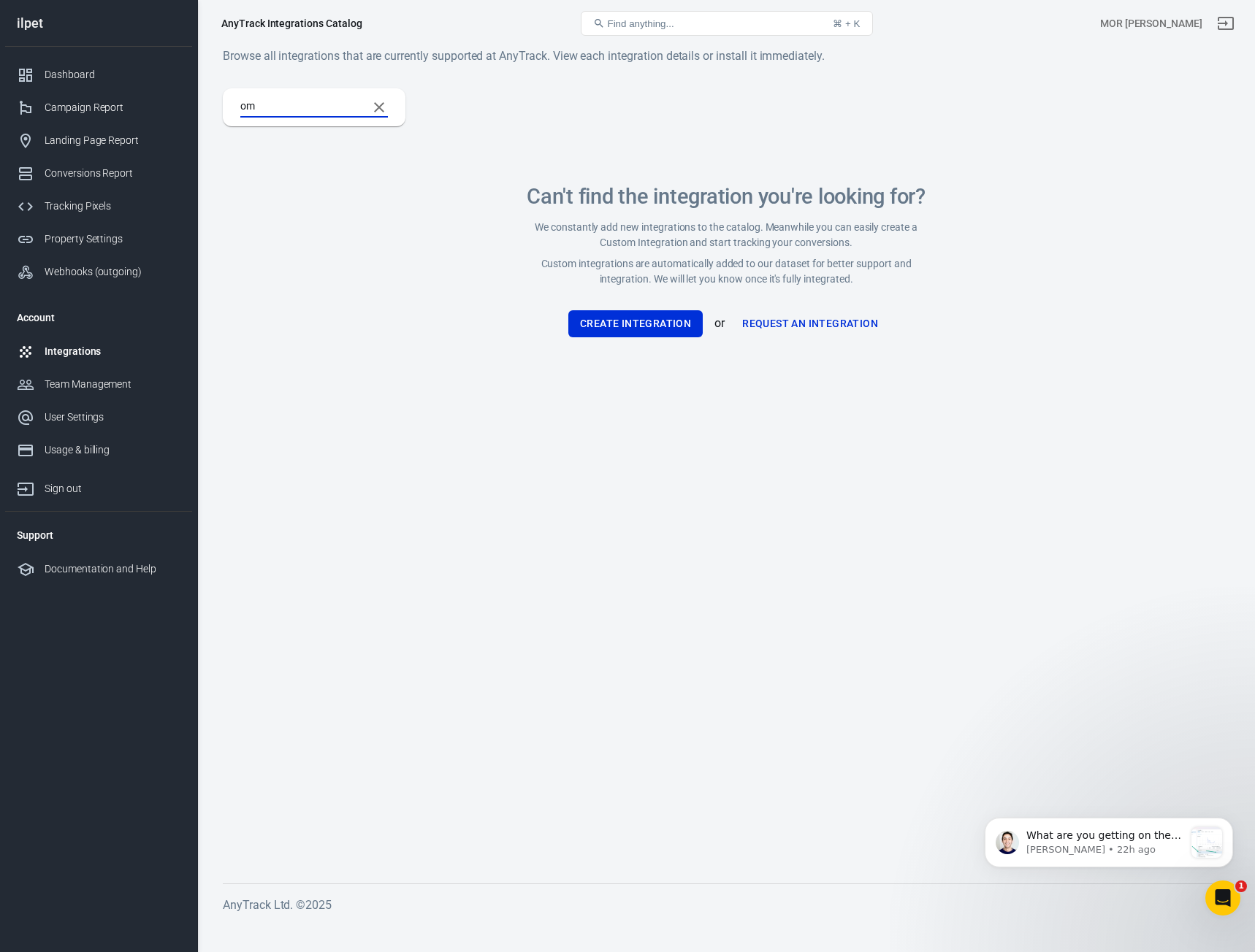
type input "o"
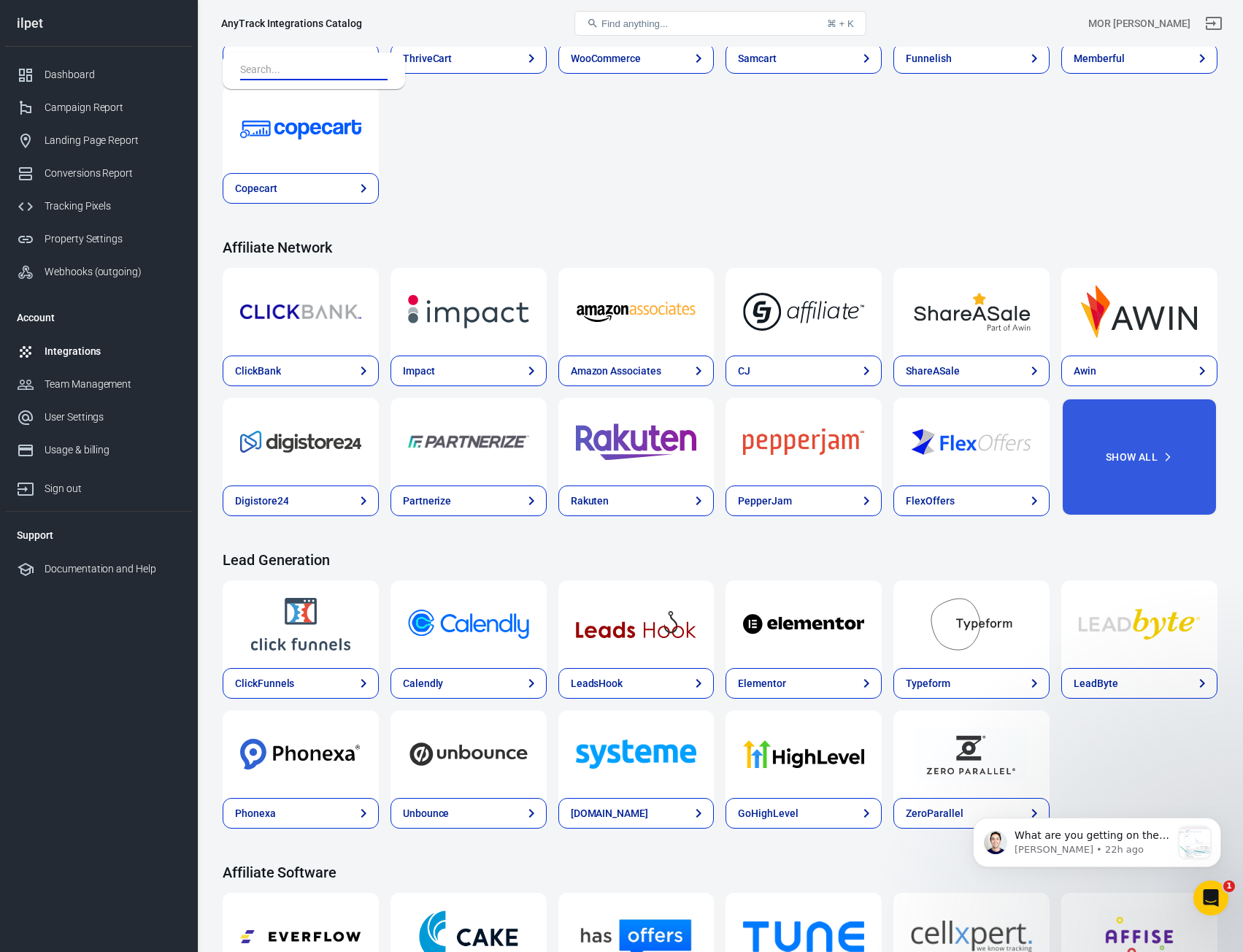
scroll to position [292, 0]
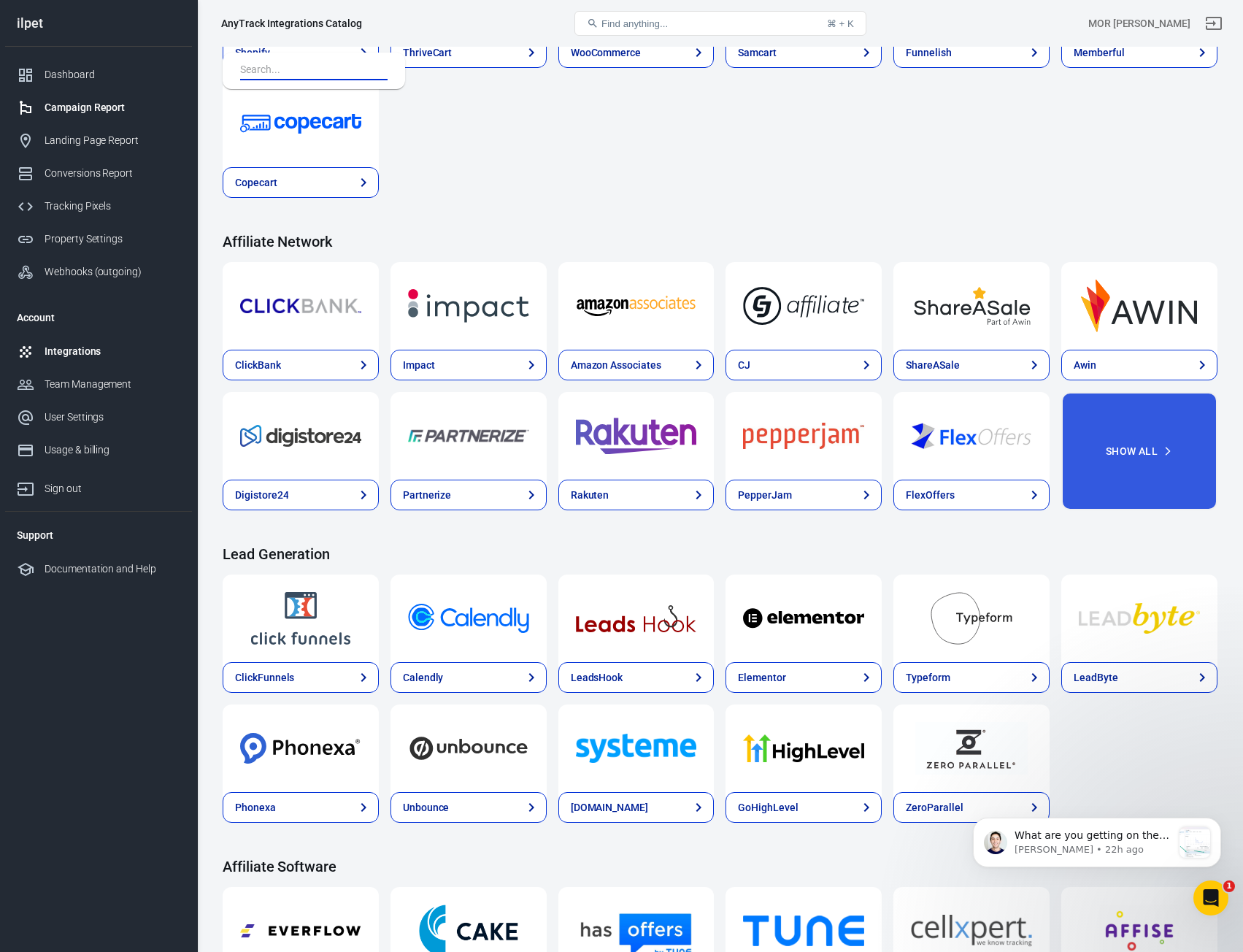
click at [116, 105] on div "Campaign Report" at bounding box center [112, 107] width 136 height 15
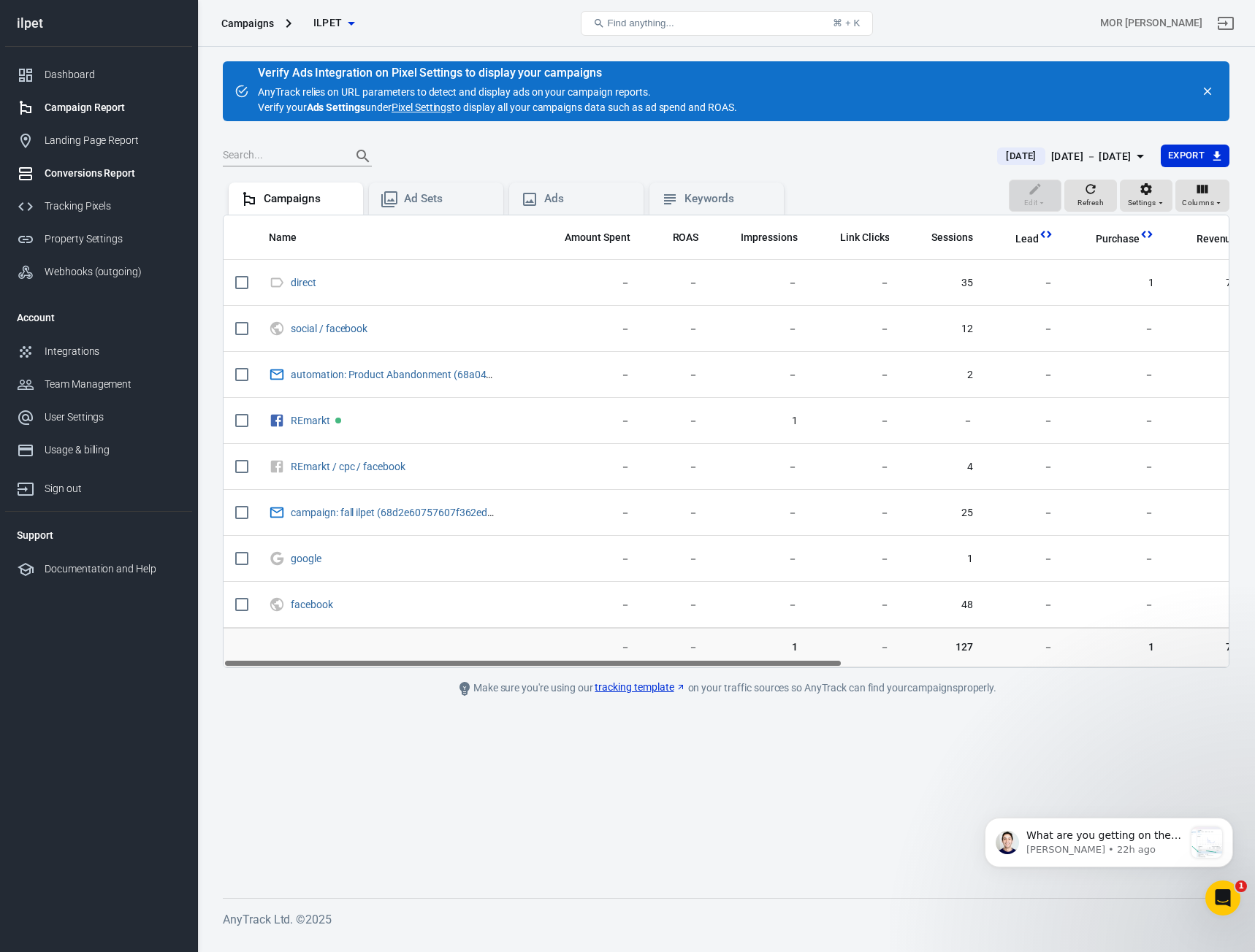
click at [104, 171] on div "Conversions Report" at bounding box center [112, 173] width 136 height 15
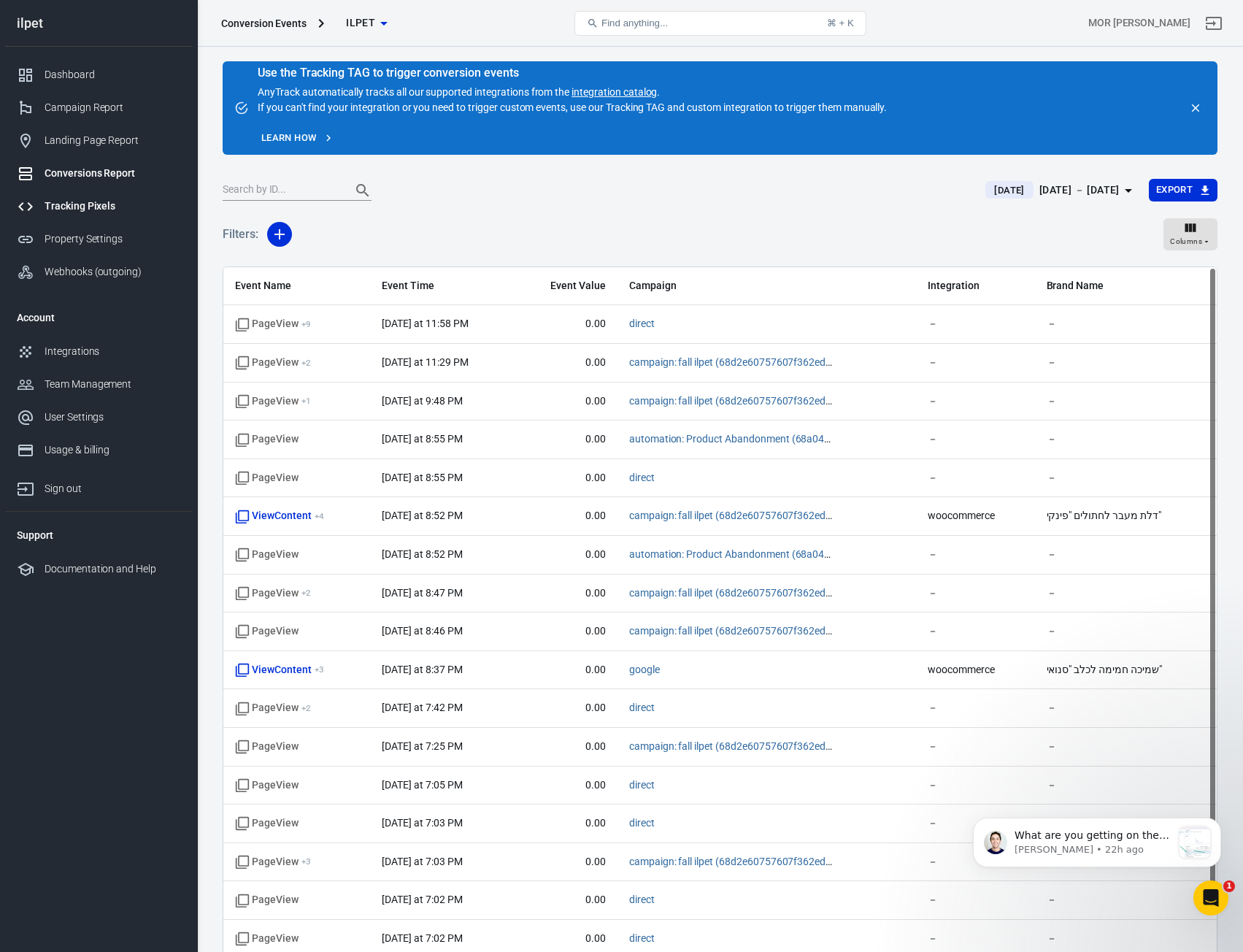
click at [93, 203] on div "Tracking Pixels" at bounding box center [112, 206] width 136 height 15
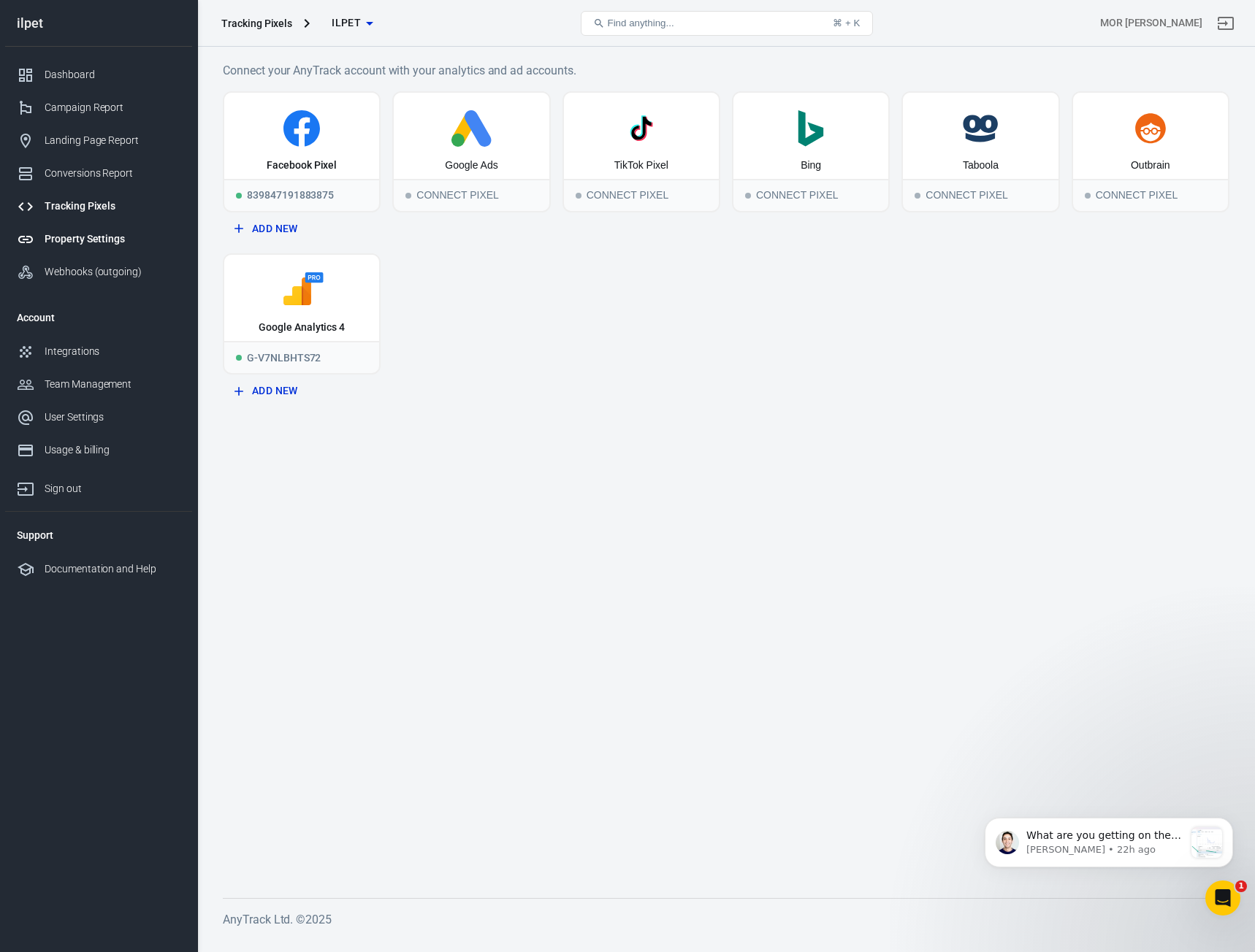
click at [112, 235] on div "Property Settings" at bounding box center [112, 239] width 136 height 15
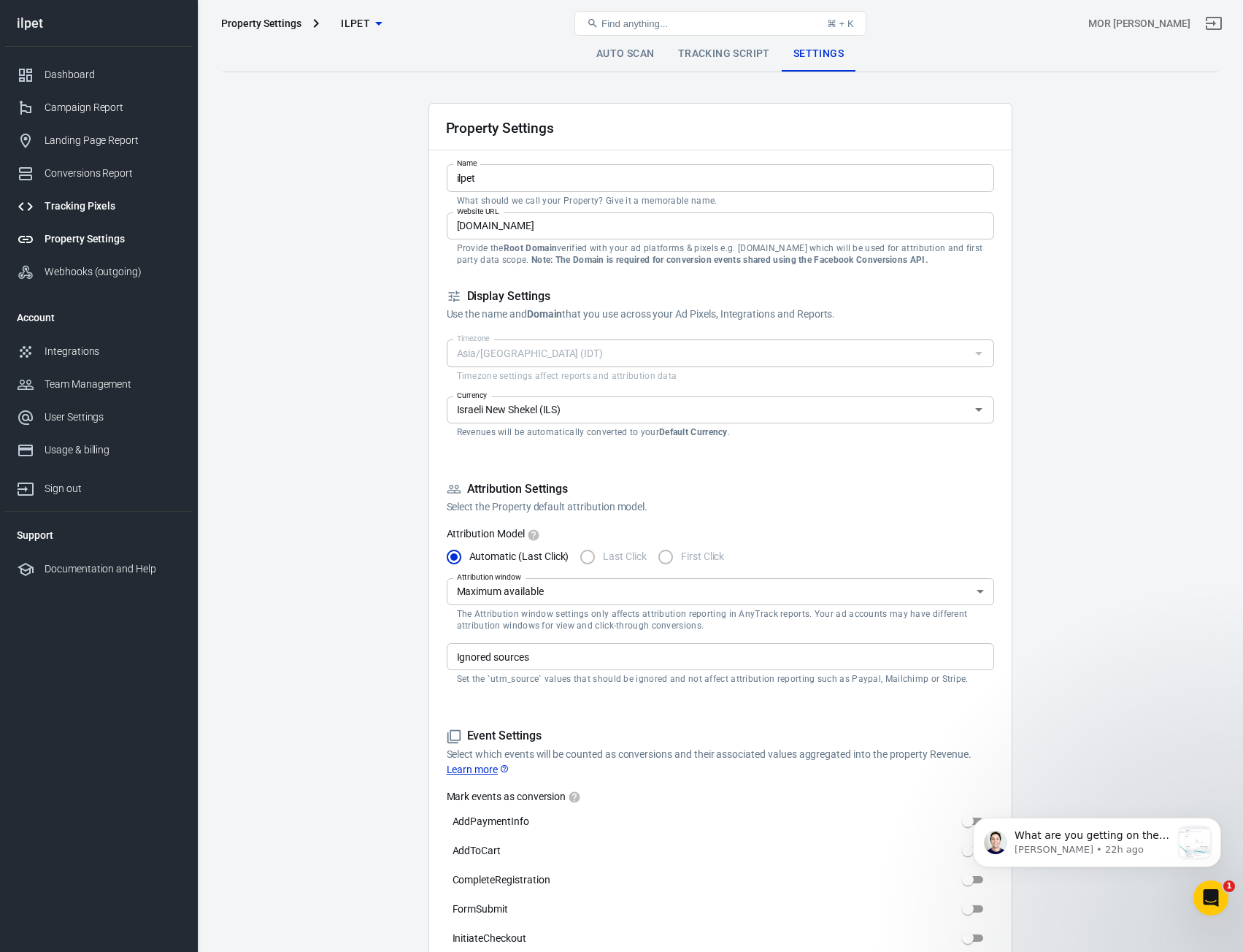
click at [94, 209] on div "Tracking Pixels" at bounding box center [112, 206] width 136 height 15
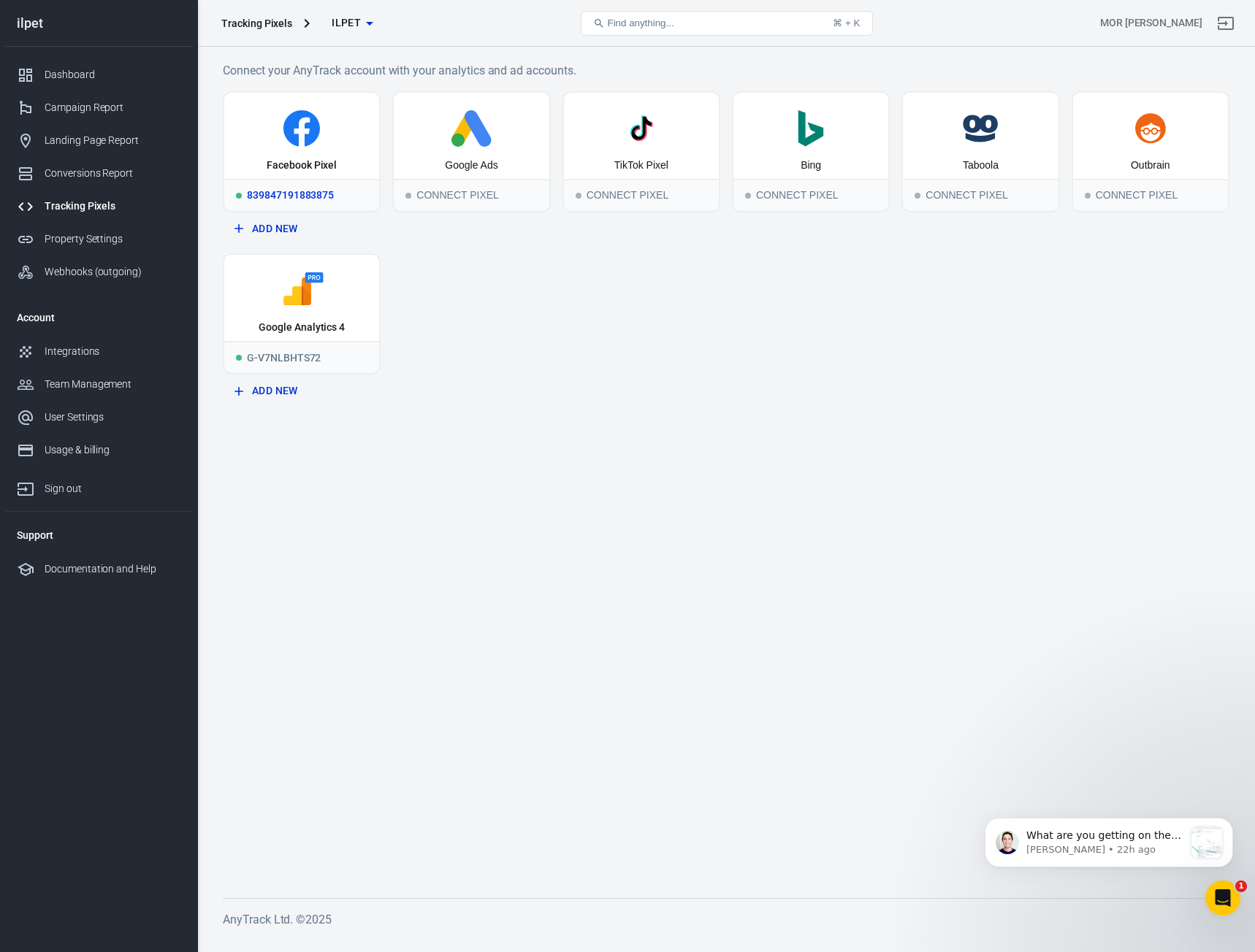
click at [274, 114] on icon at bounding box center [301, 128] width 143 height 36
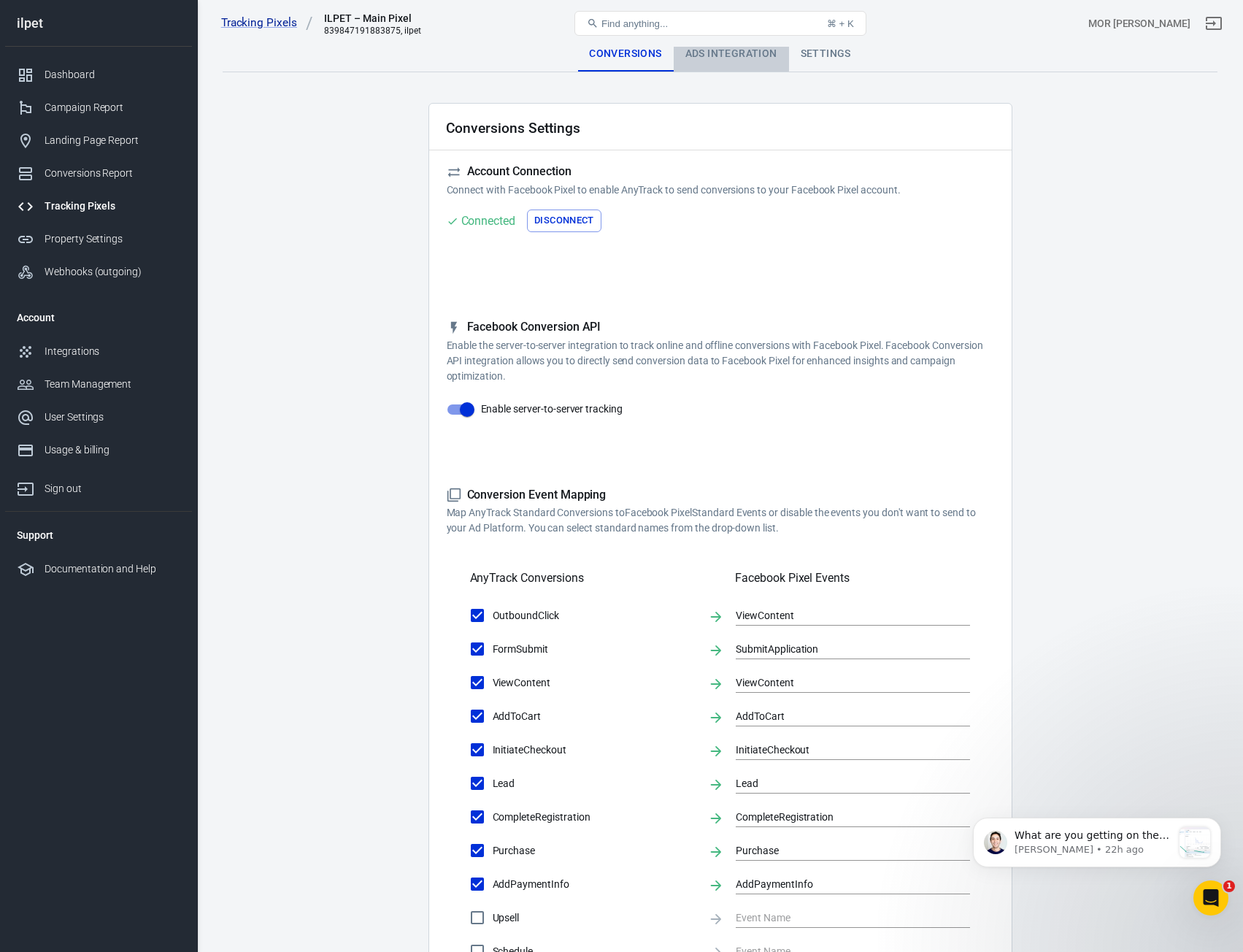
click at [730, 52] on div "Ads Integration" at bounding box center [732, 53] width 115 height 35
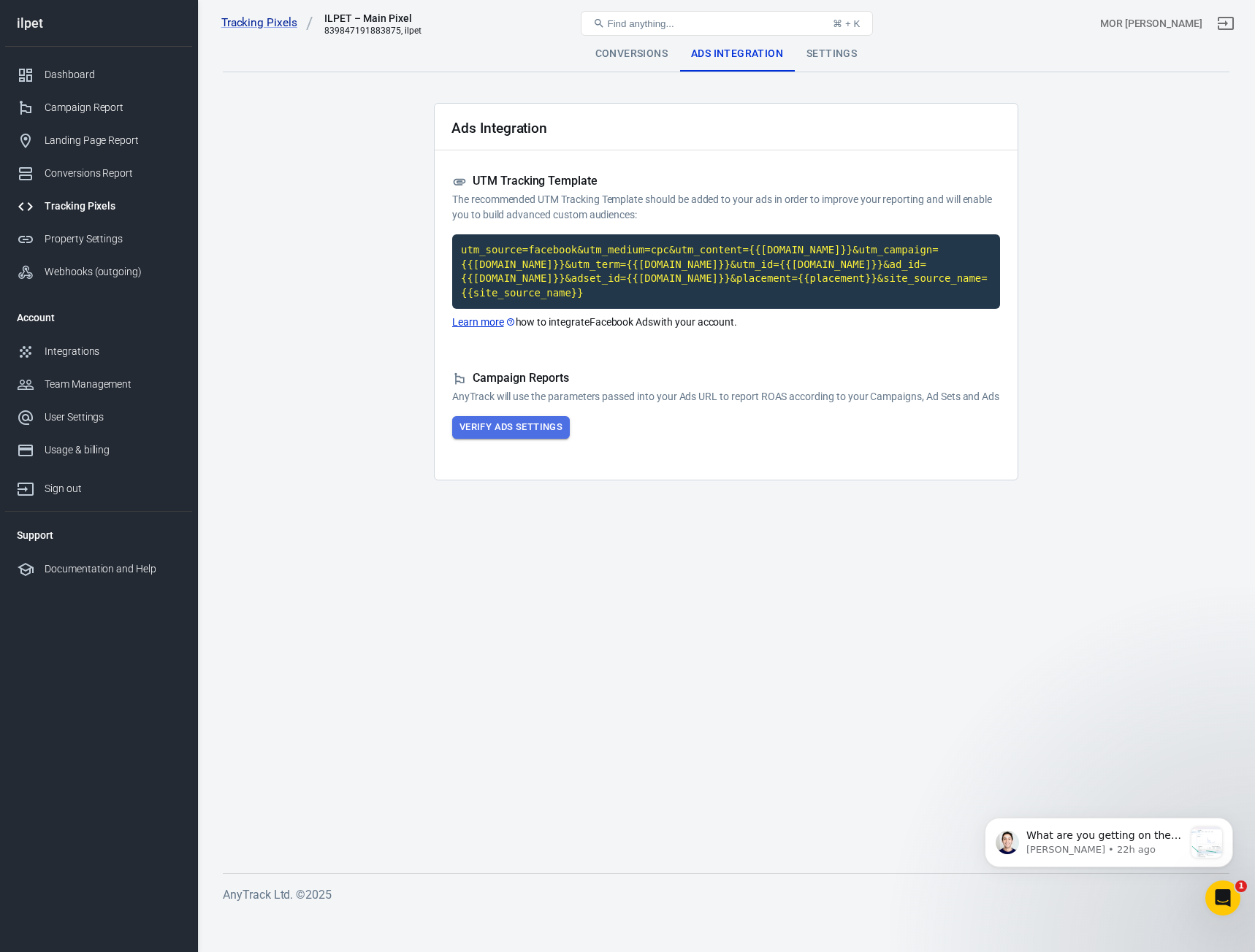
click at [510, 428] on button "Verify Ads Settings" at bounding box center [511, 427] width 117 height 22
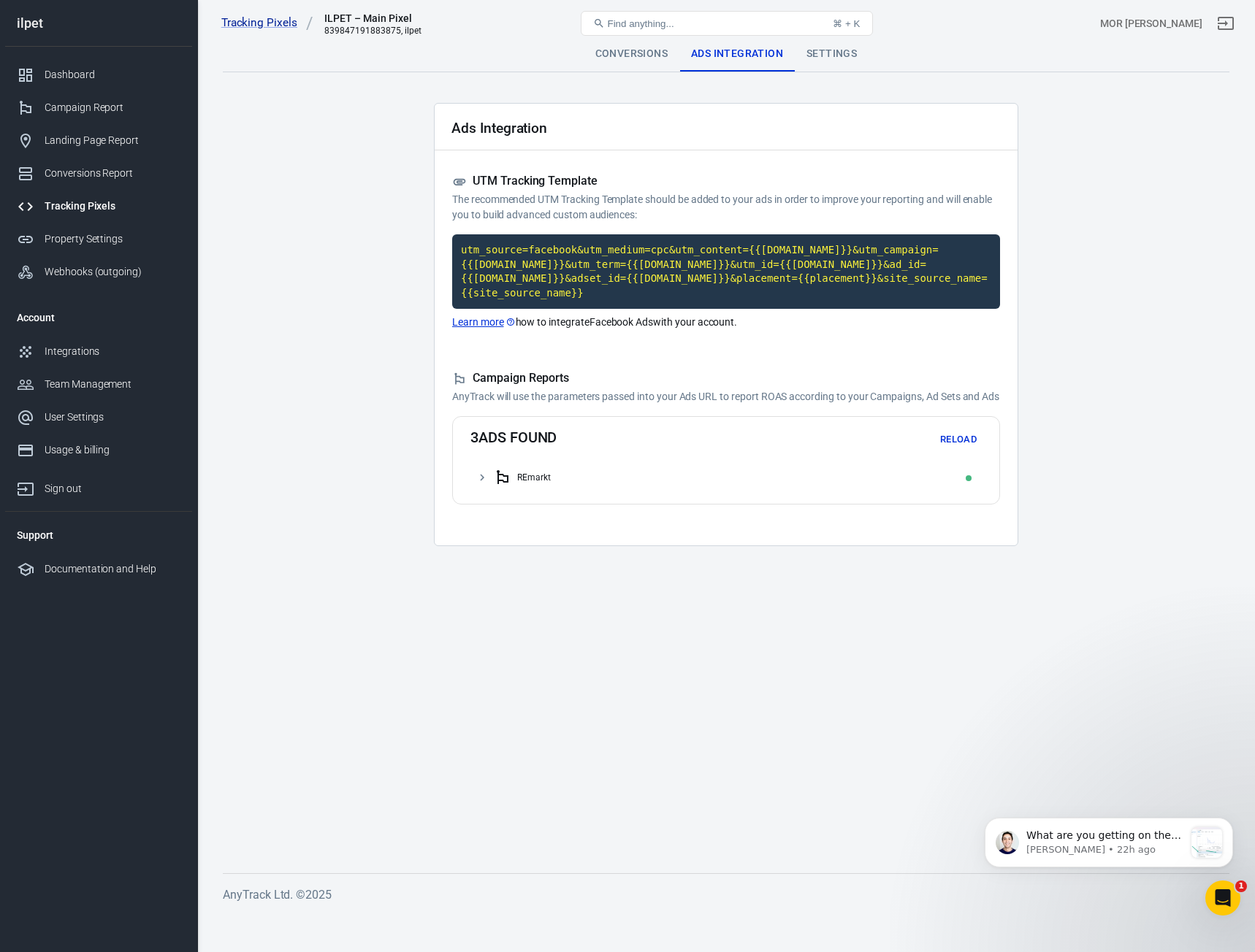
click at [734, 475] on div "REmarkt" at bounding box center [735, 478] width 482 height 23
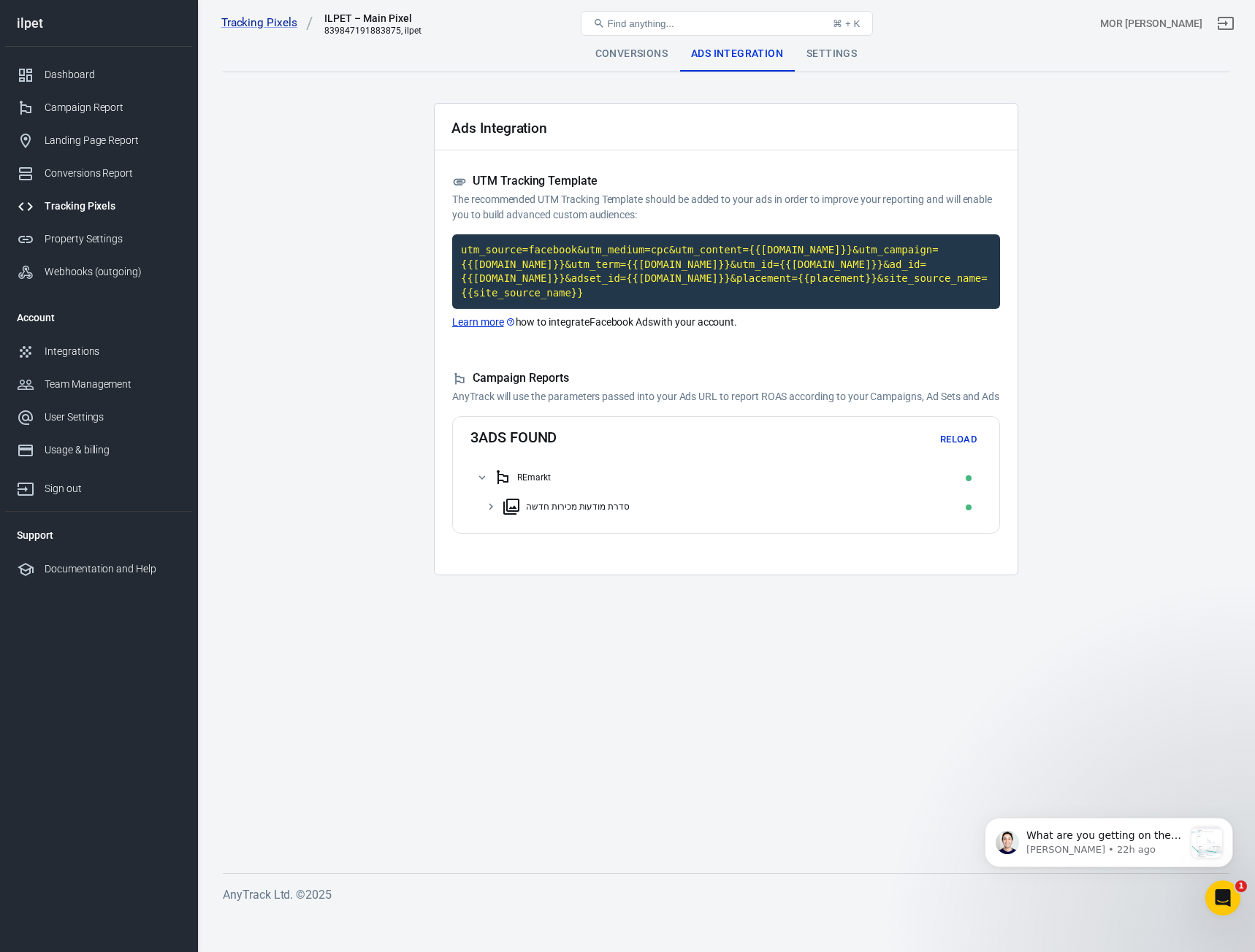
click at [630, 512] on div "סדרת מודעות מכירות חדשה" at bounding box center [739, 507] width 473 height 23
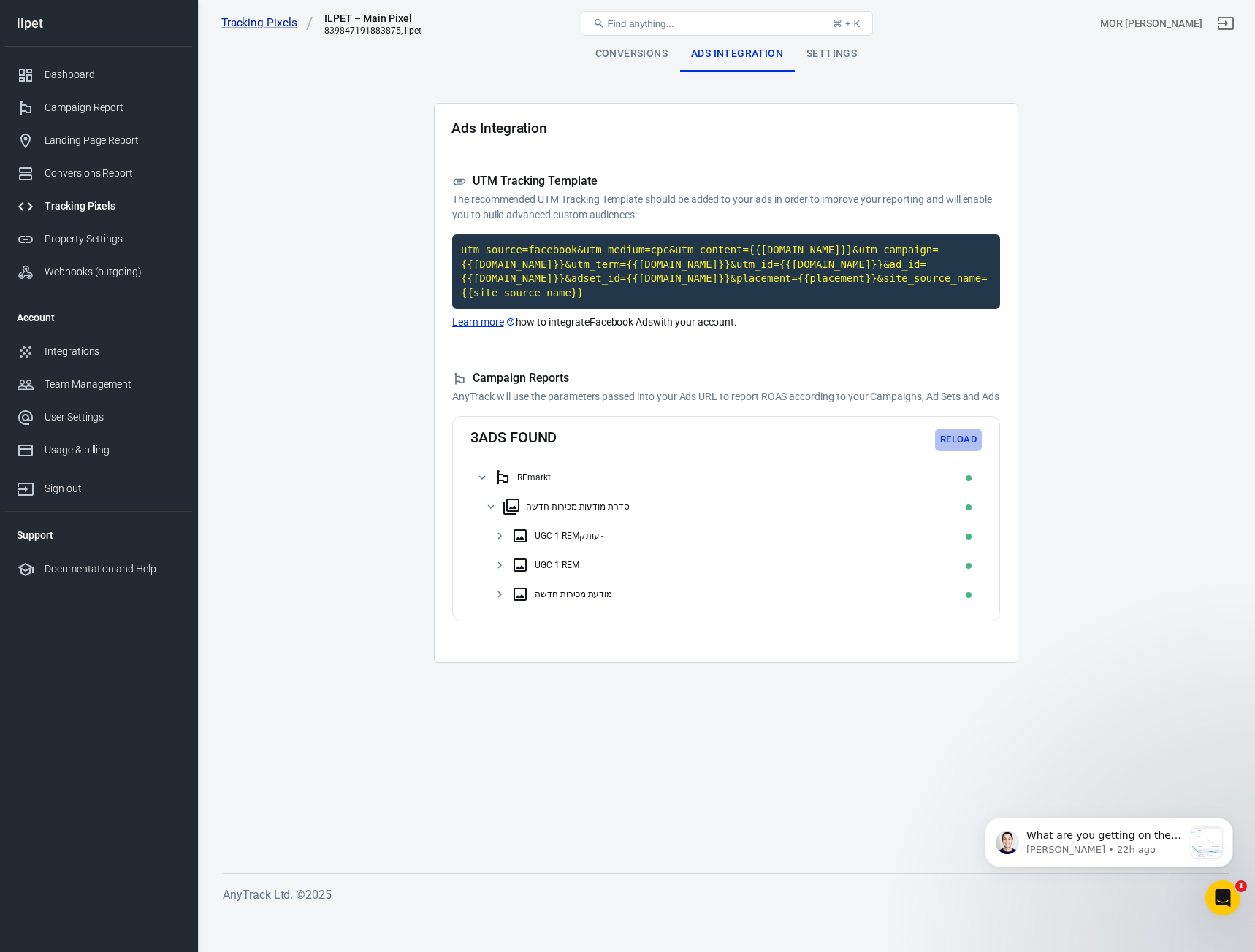
click at [960, 439] on button "Reload" at bounding box center [958, 440] width 47 height 22
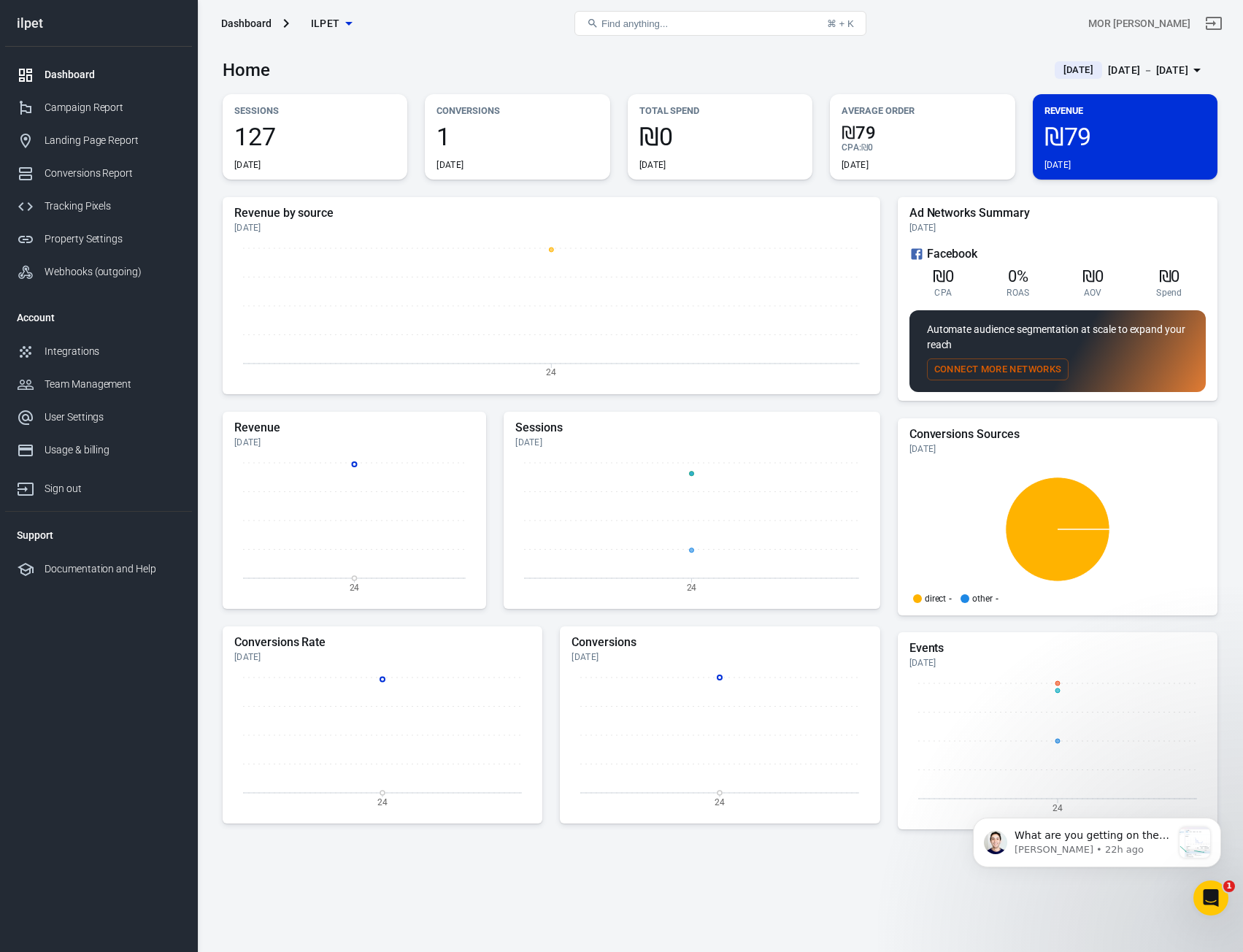
click at [74, 91] on link "Dashboard" at bounding box center [99, 75] width 187 height 33
click at [91, 115] on div "Campaign Report" at bounding box center [112, 107] width 136 height 15
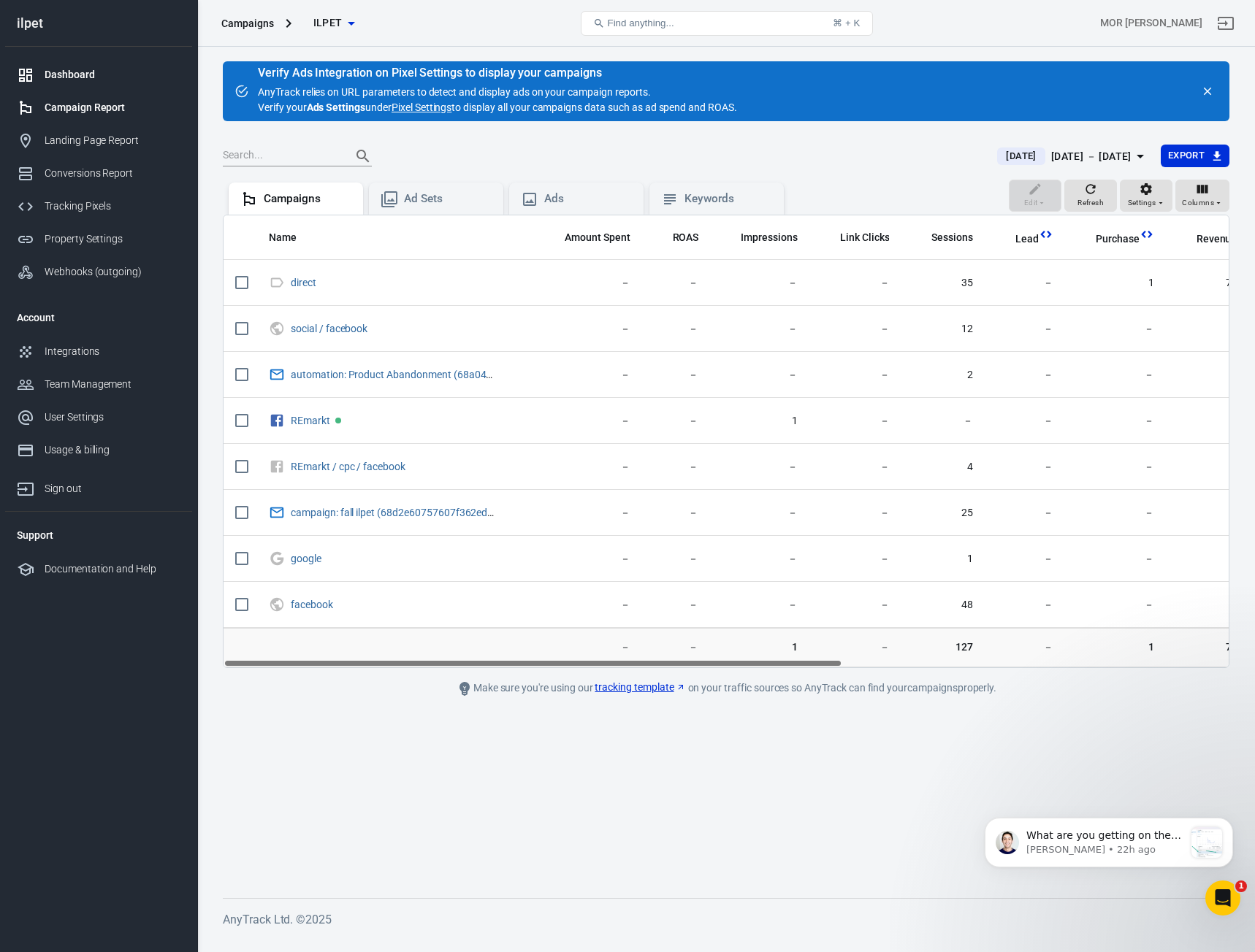
click at [75, 74] on div "Dashboard" at bounding box center [112, 75] width 136 height 15
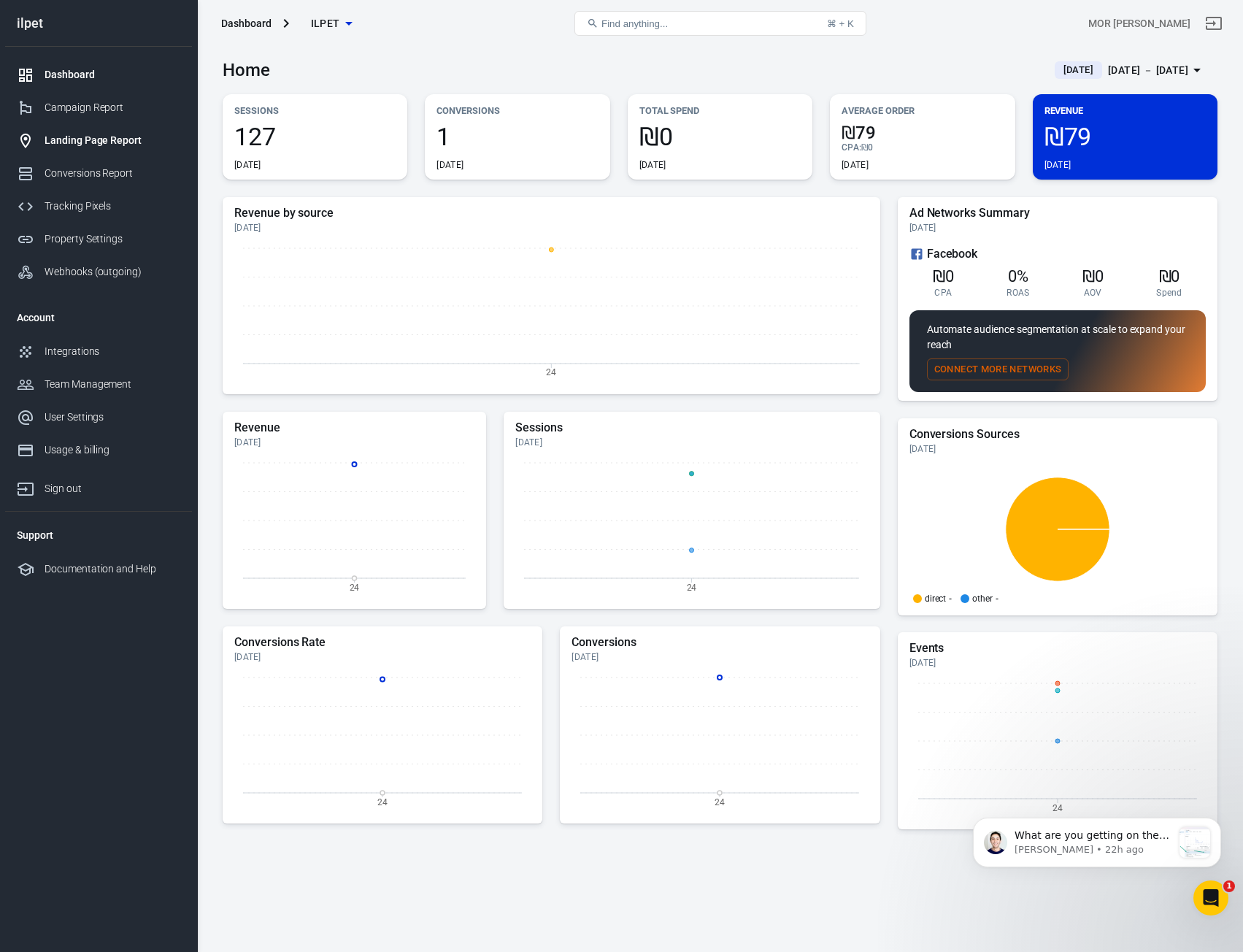
click at [153, 128] on link "Landing Page Report" at bounding box center [99, 140] width 187 height 33
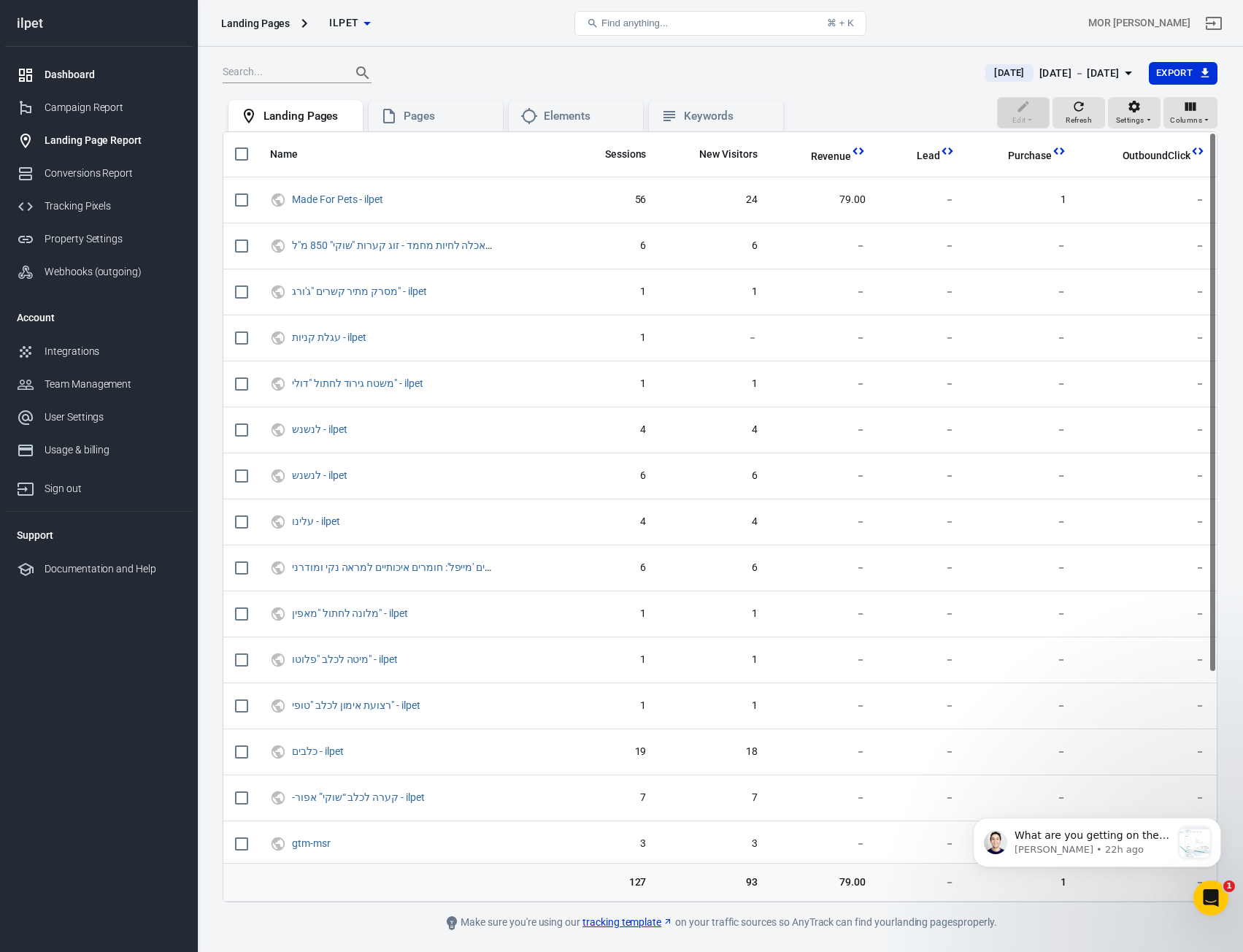
click at [117, 91] on link "Dashboard" at bounding box center [99, 75] width 187 height 33
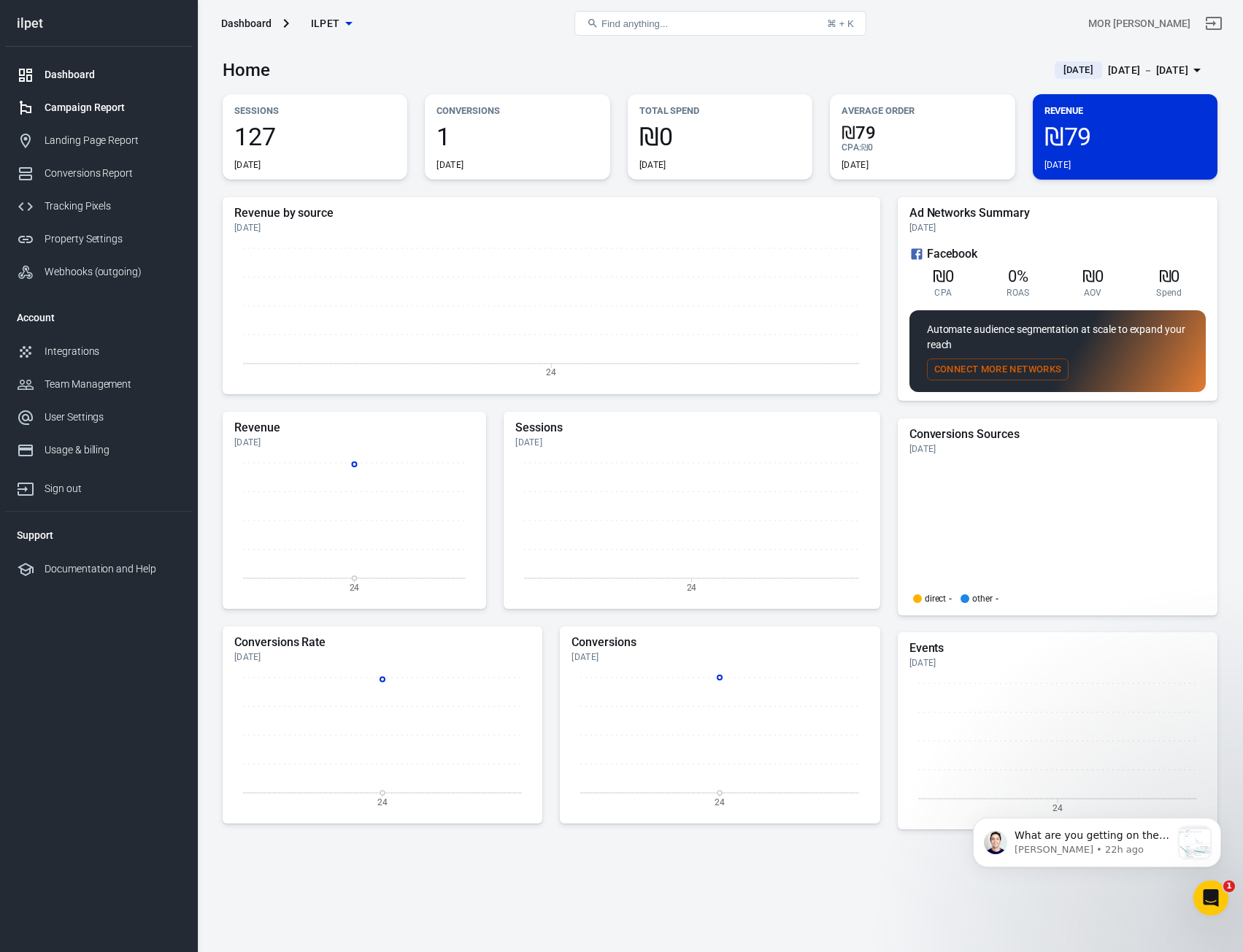
click at [113, 107] on div "Campaign Report" at bounding box center [112, 107] width 136 height 15
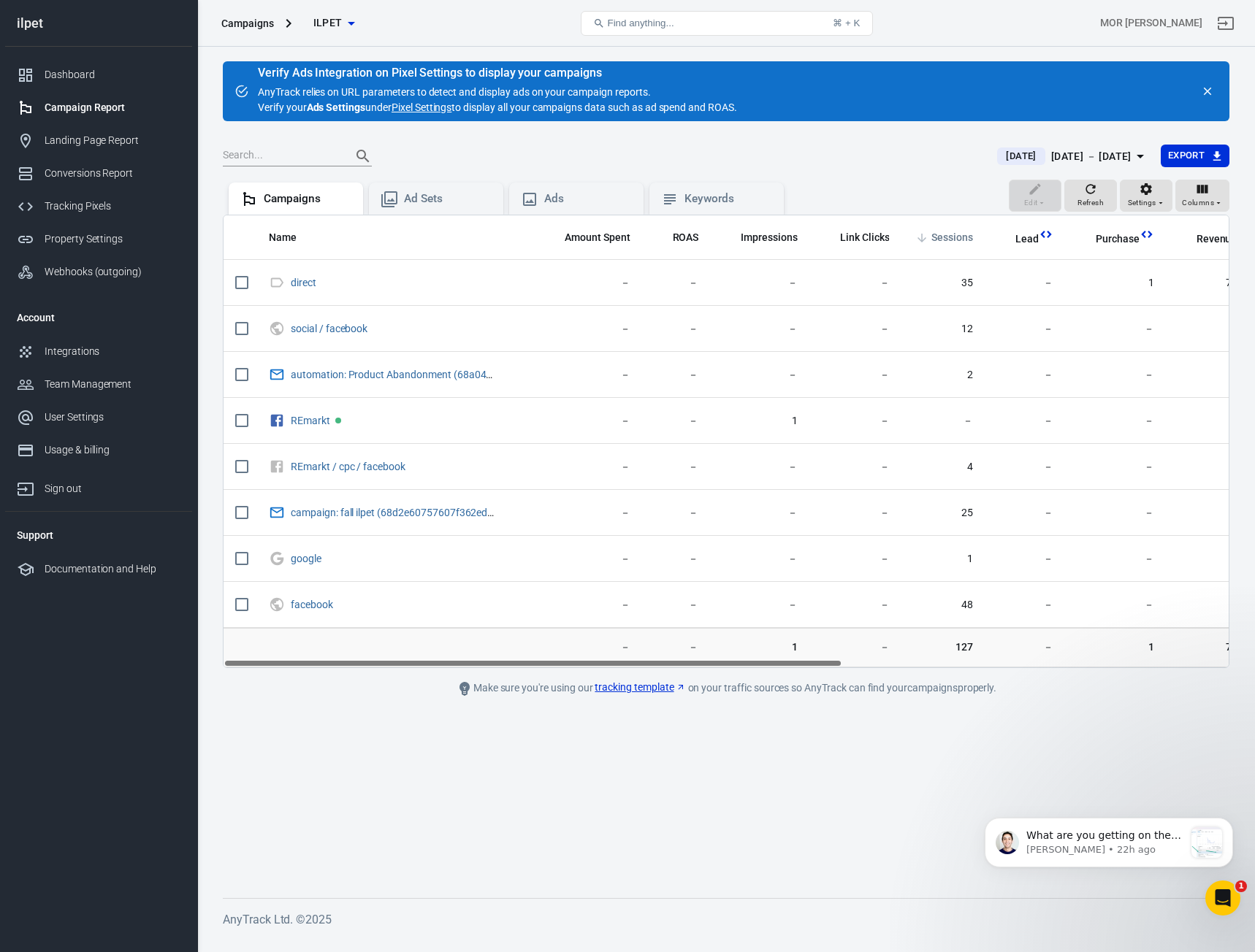
click at [939, 237] on span "Sessions" at bounding box center [951, 238] width 42 height 14
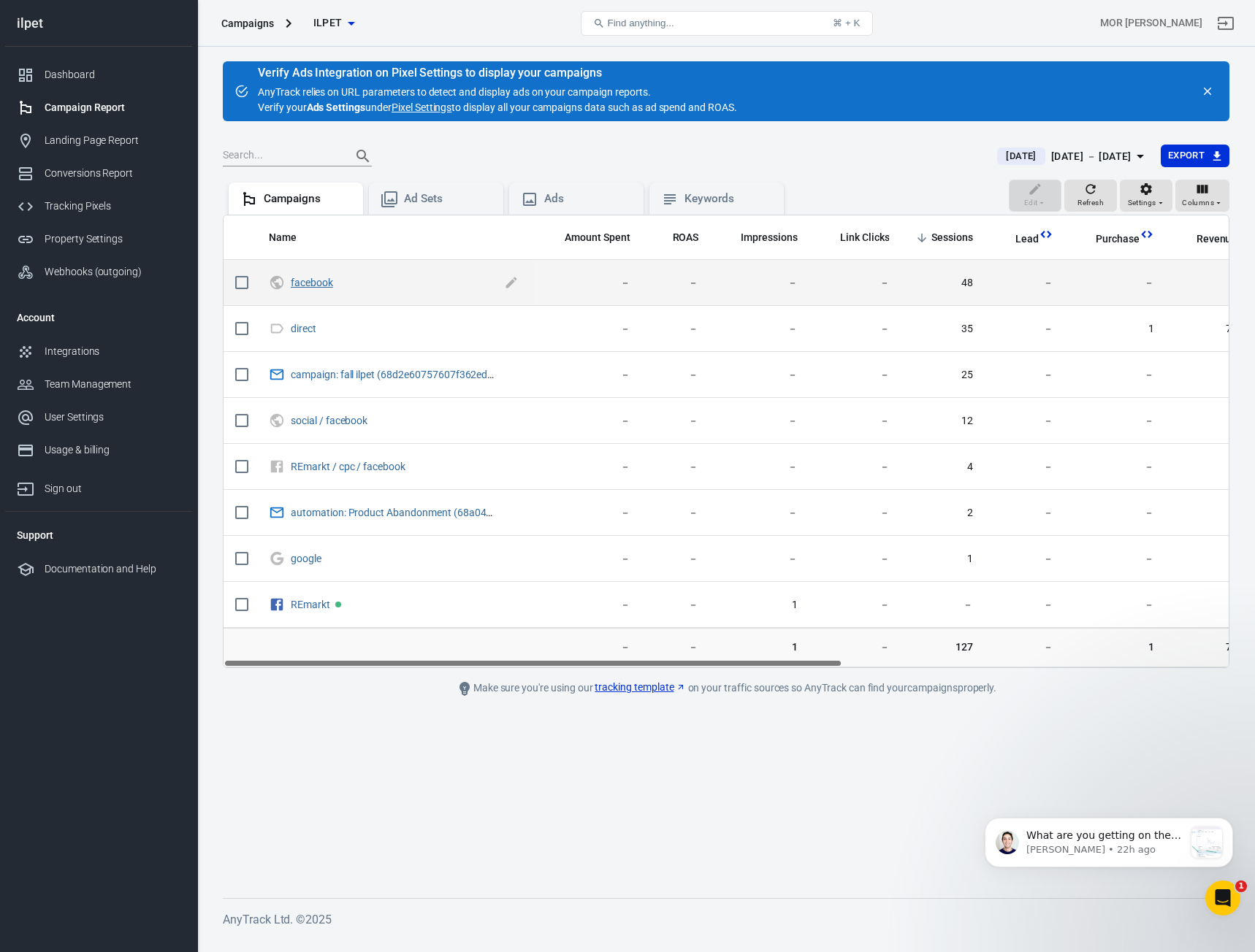
click at [302, 282] on link "facebook" at bounding box center [312, 282] width 43 height 12
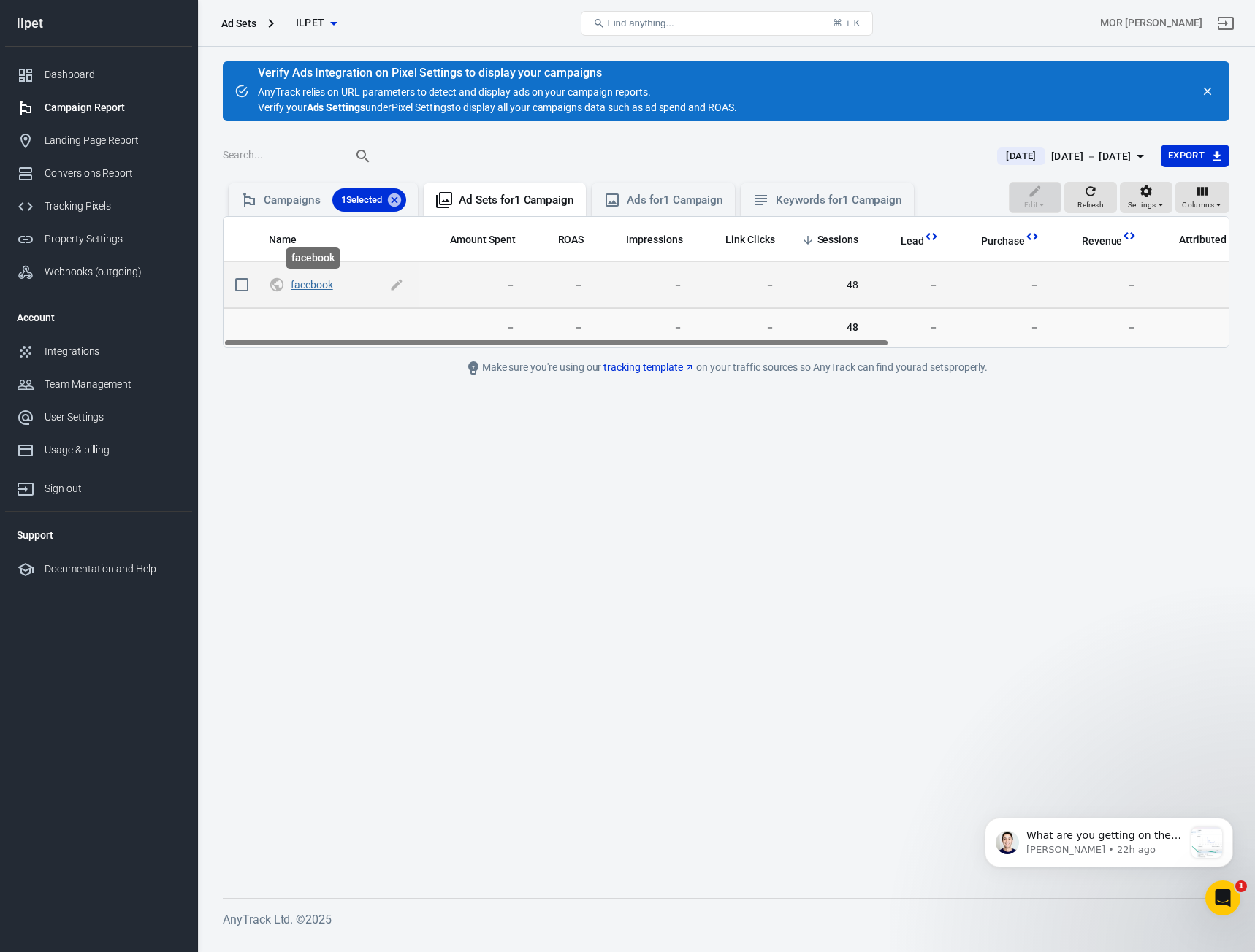
click at [318, 281] on link "facebook" at bounding box center [312, 284] width 43 height 12
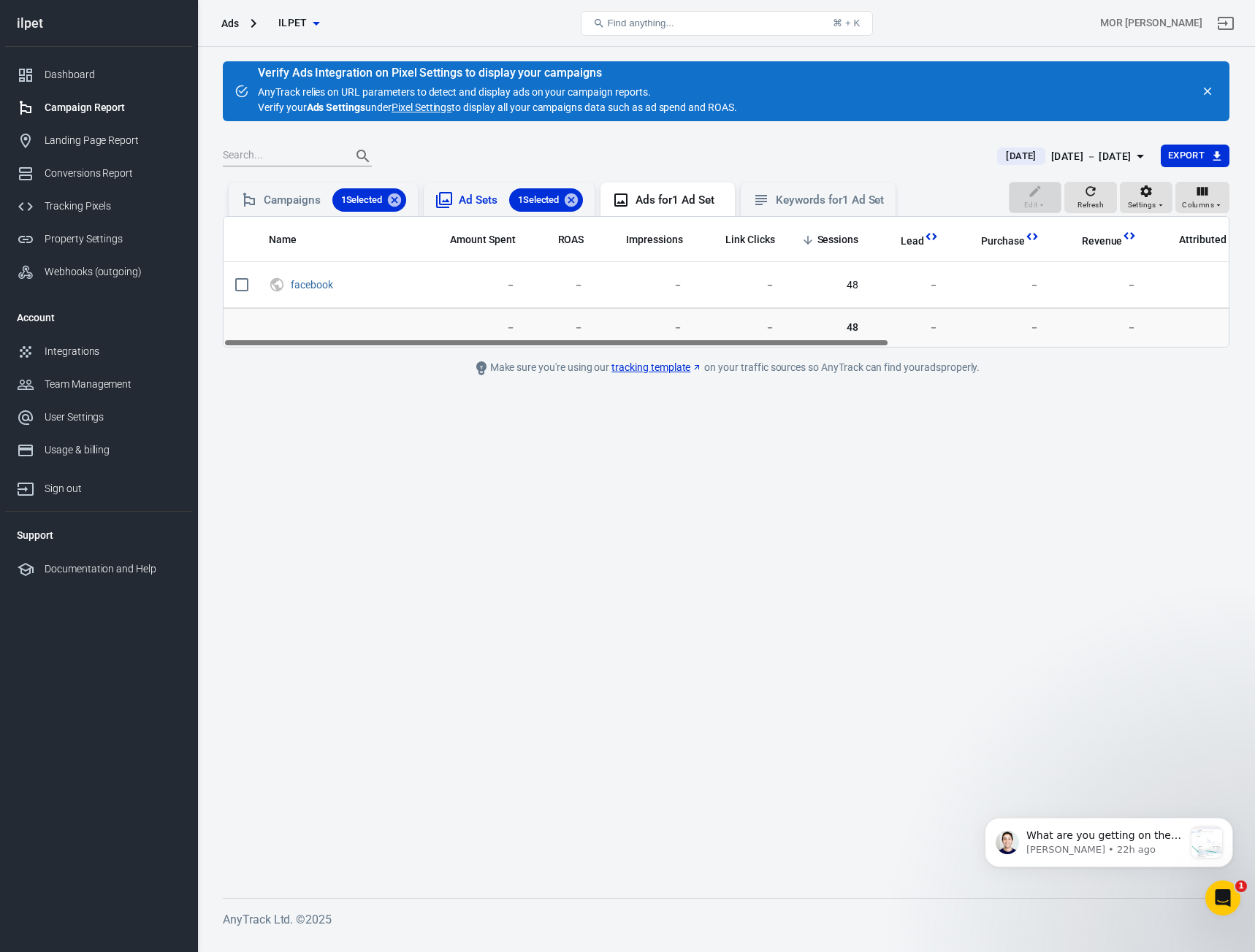
drag, startPoint x: 580, startPoint y: 201, endPoint x: 567, endPoint y: 202, distance: 13.0
click at [577, 202] on icon at bounding box center [571, 200] width 13 height 13
click at [392, 203] on icon at bounding box center [394, 200] width 16 height 16
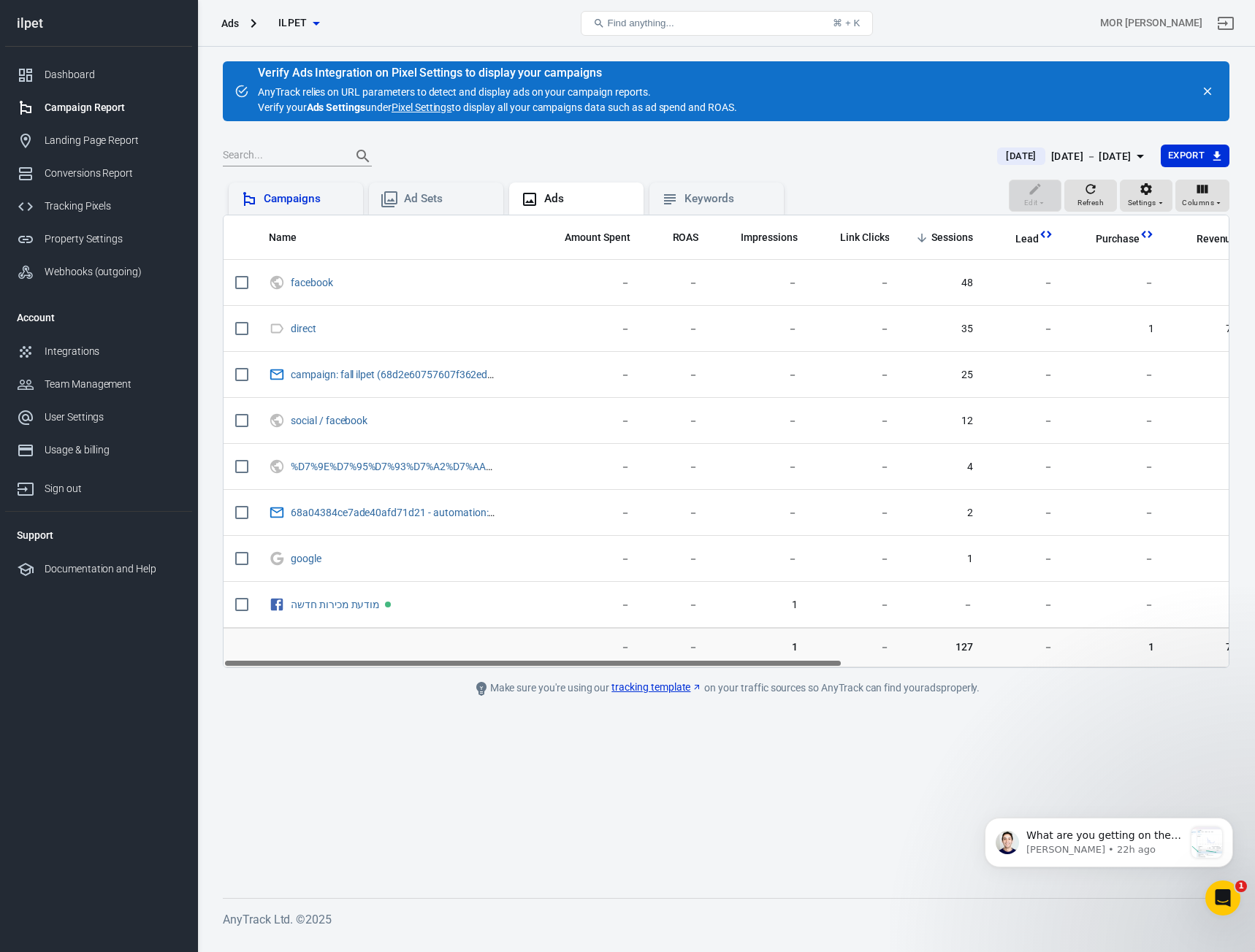
click at [310, 202] on div "Campaigns" at bounding box center [307, 198] width 88 height 15
click at [1077, 195] on button "Refresh" at bounding box center [1090, 195] width 52 height 32
click at [1075, 197] on button "Refresh" at bounding box center [1090, 195] width 52 height 32
click at [105, 203] on div "Tracking Pixels" at bounding box center [112, 206] width 136 height 15
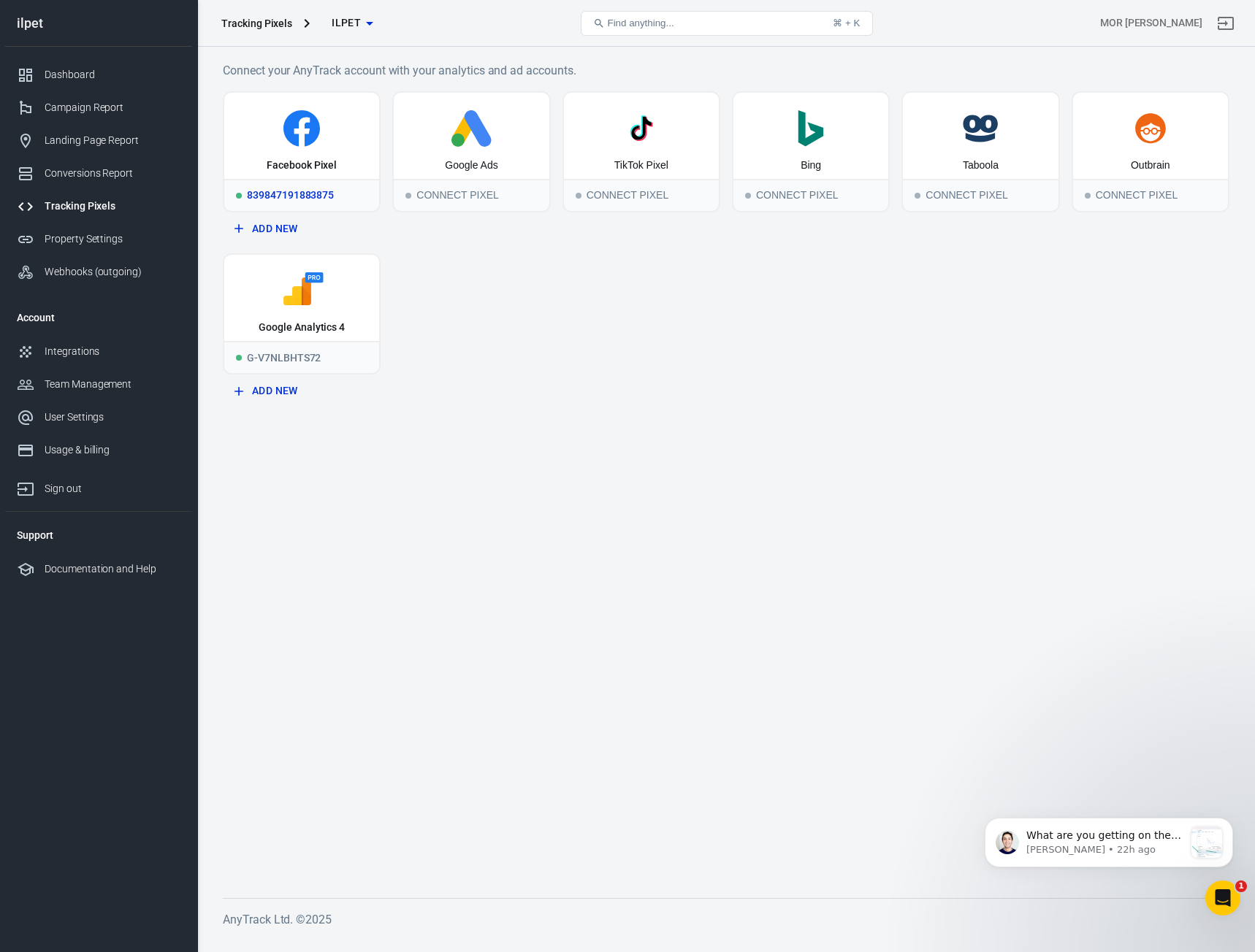
click at [292, 155] on div "Facebook Pixel" at bounding box center [301, 135] width 155 height 86
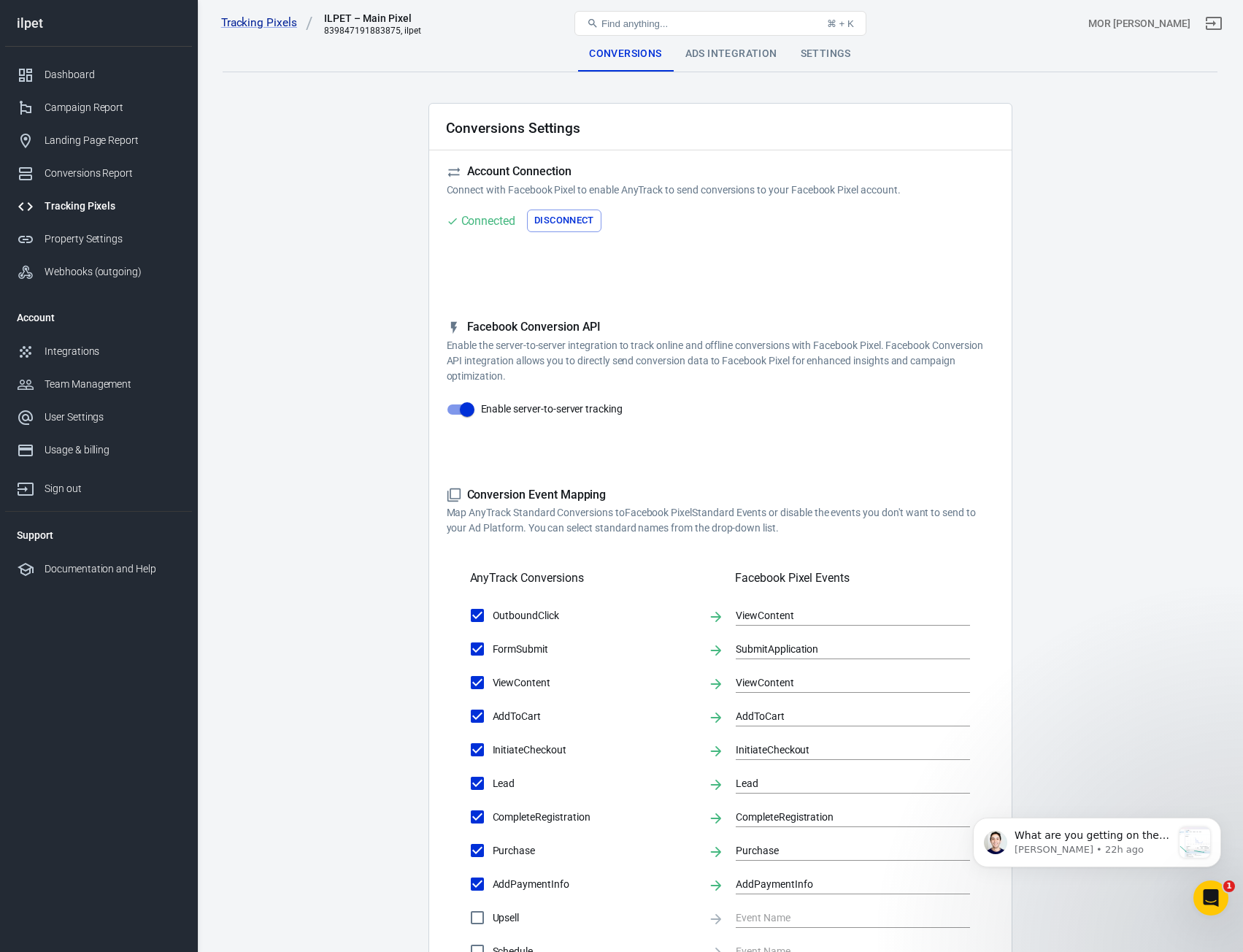
click at [91, 203] on div "Tracking Pixels" at bounding box center [112, 206] width 136 height 15
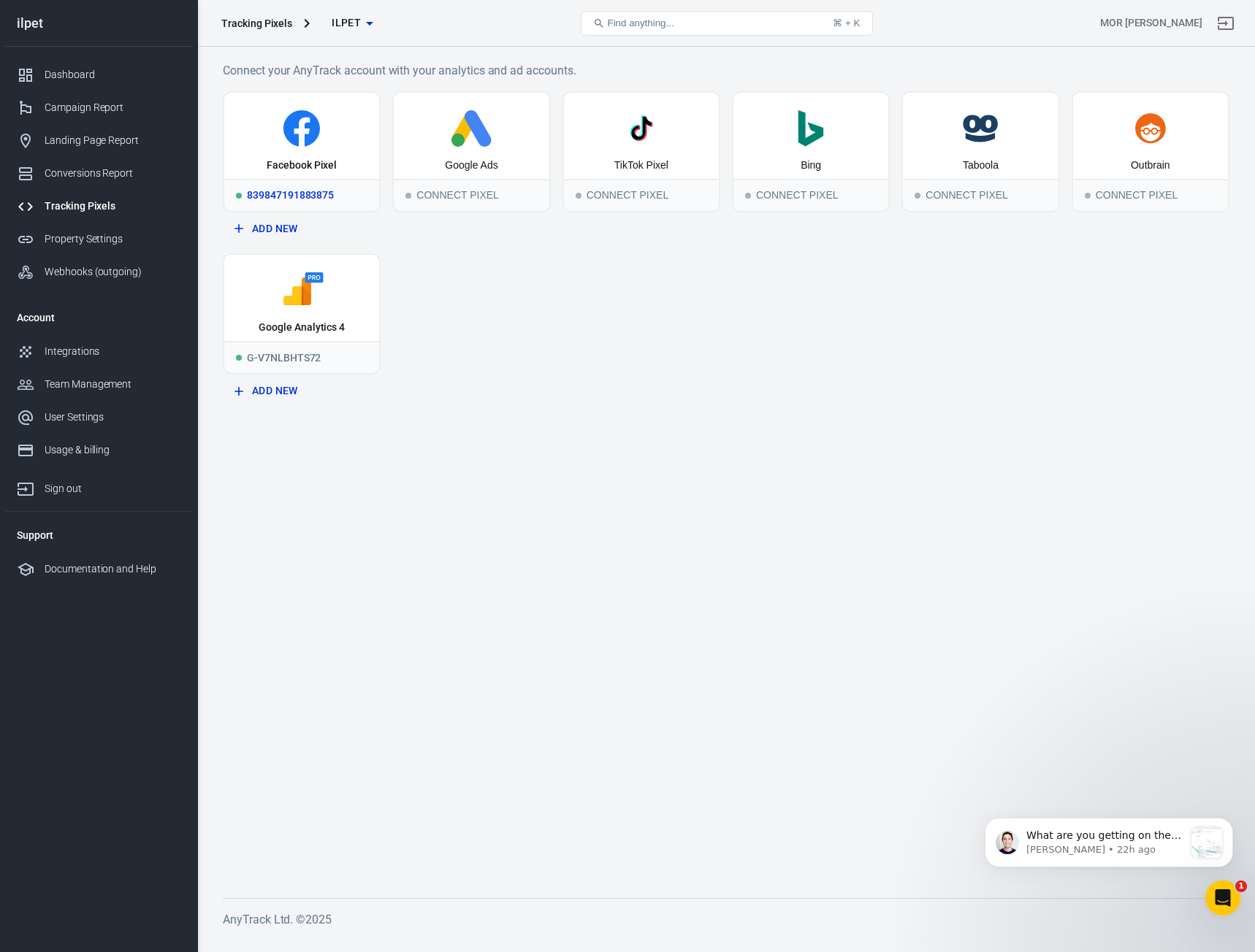
click at [330, 134] on icon at bounding box center [301, 128] width 143 height 36
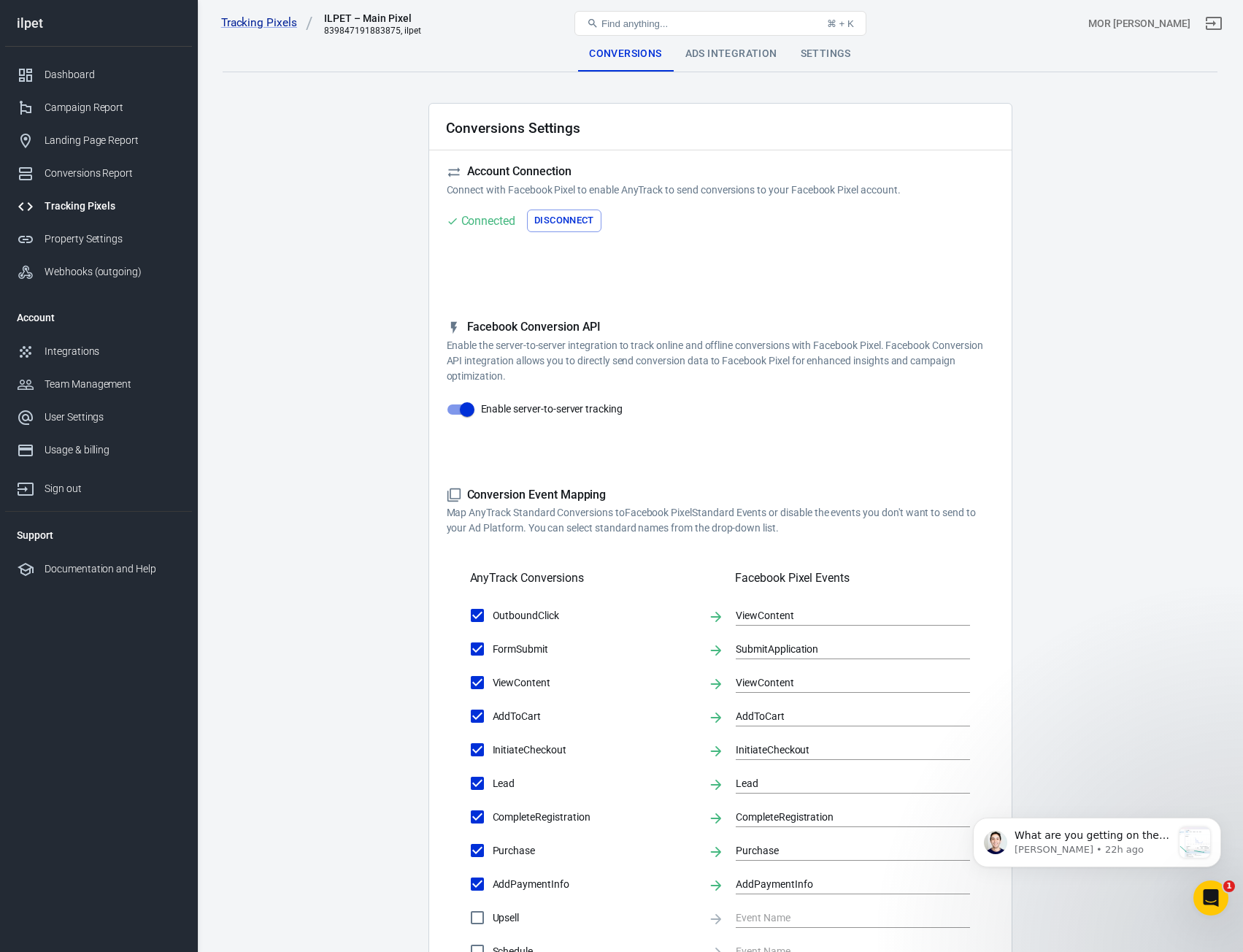
click at [730, 55] on div "Ads Integration" at bounding box center [732, 53] width 115 height 35
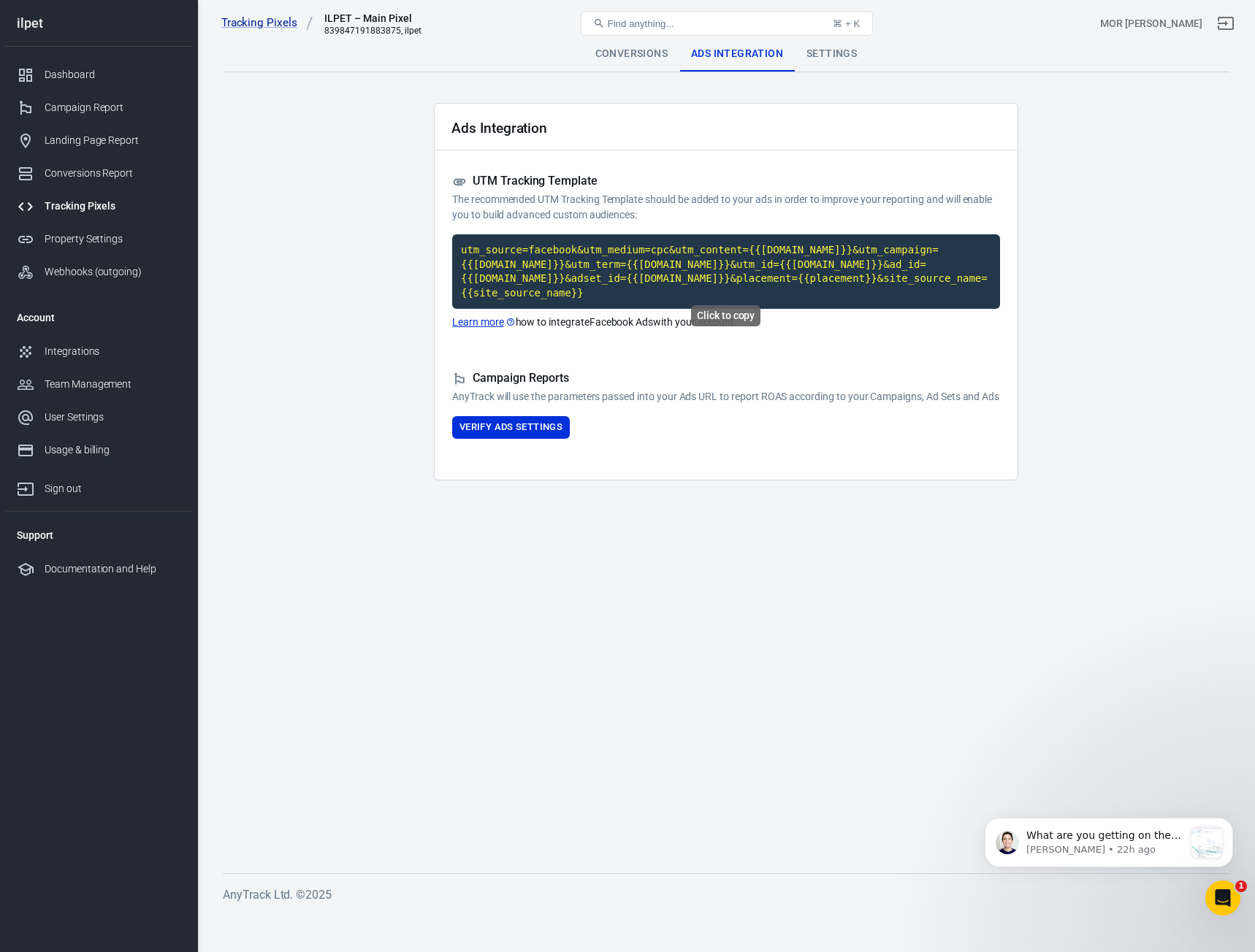
click at [592, 271] on code "utm_source=facebook&utm_medium=cpc&utm_content={{[DOMAIN_NAME]}}&utm_campaign={…" at bounding box center [726, 272] width 548 height 75
